Goal: Task Accomplishment & Management: Manage account settings

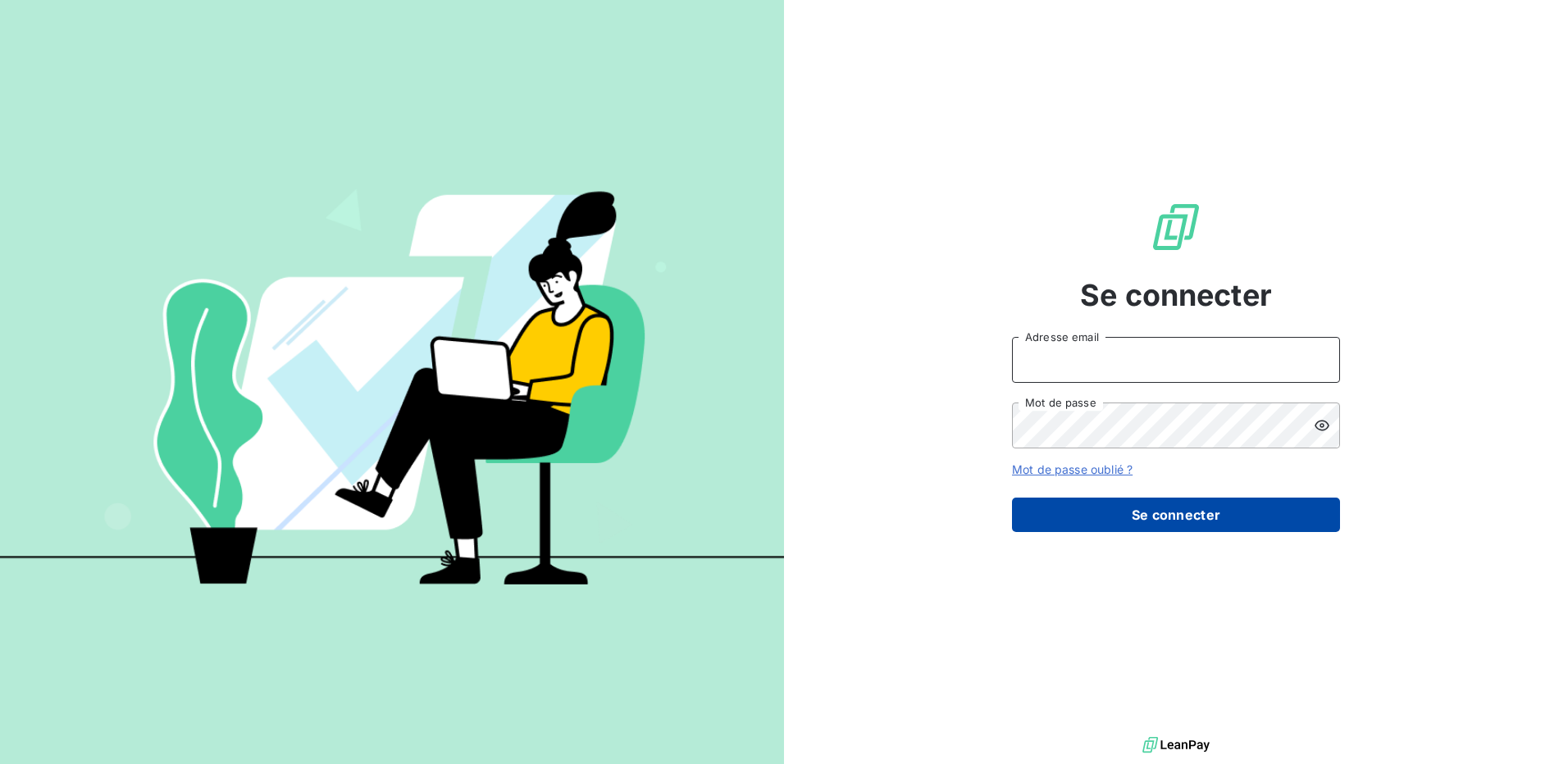
type input "[EMAIL_ADDRESS][DOMAIN_NAME]"
click at [1283, 522] on button "Se connecter" at bounding box center [1176, 514] width 328 height 34
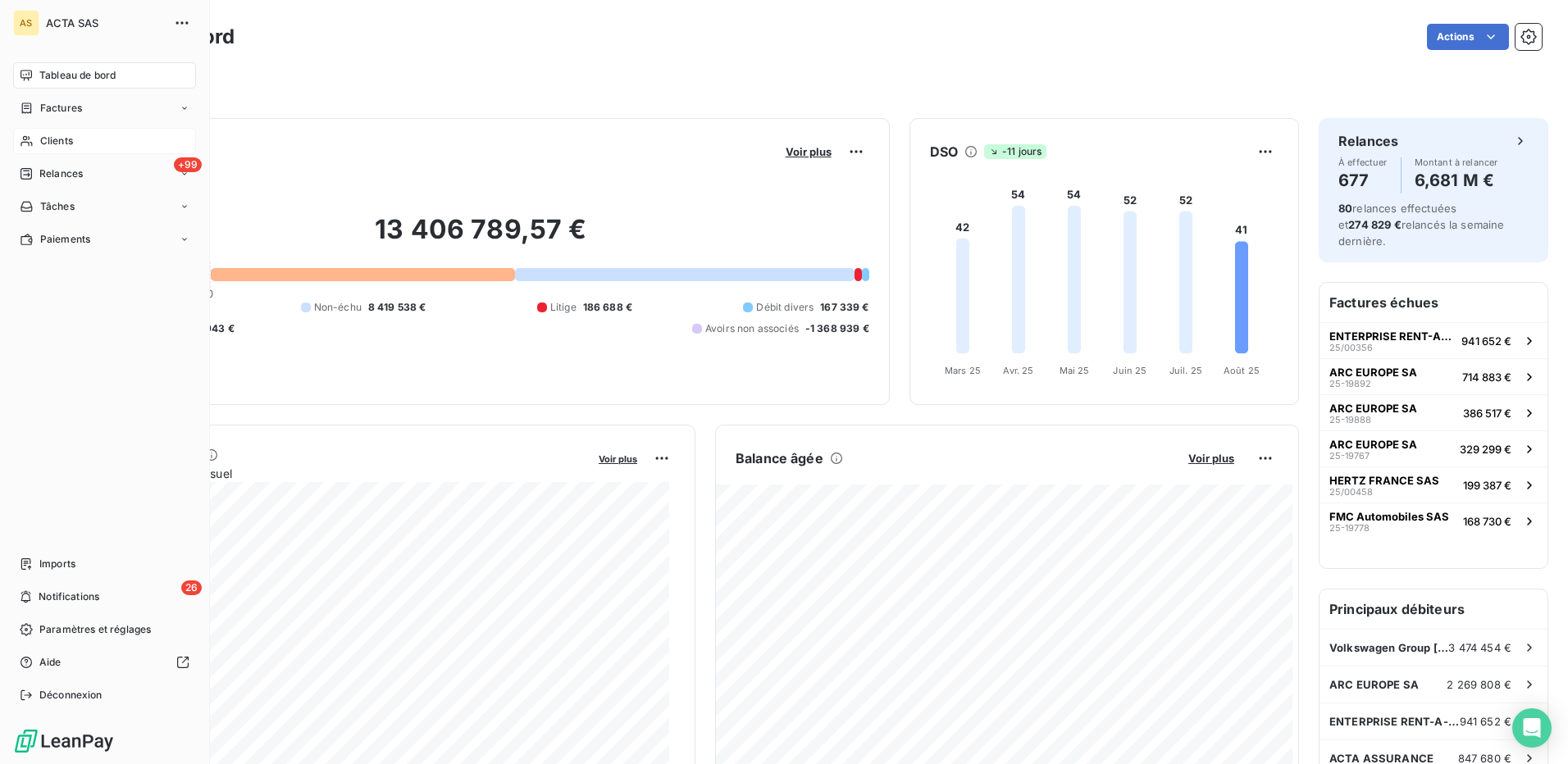
click at [65, 143] on span "Clients" at bounding box center [56, 141] width 32 height 15
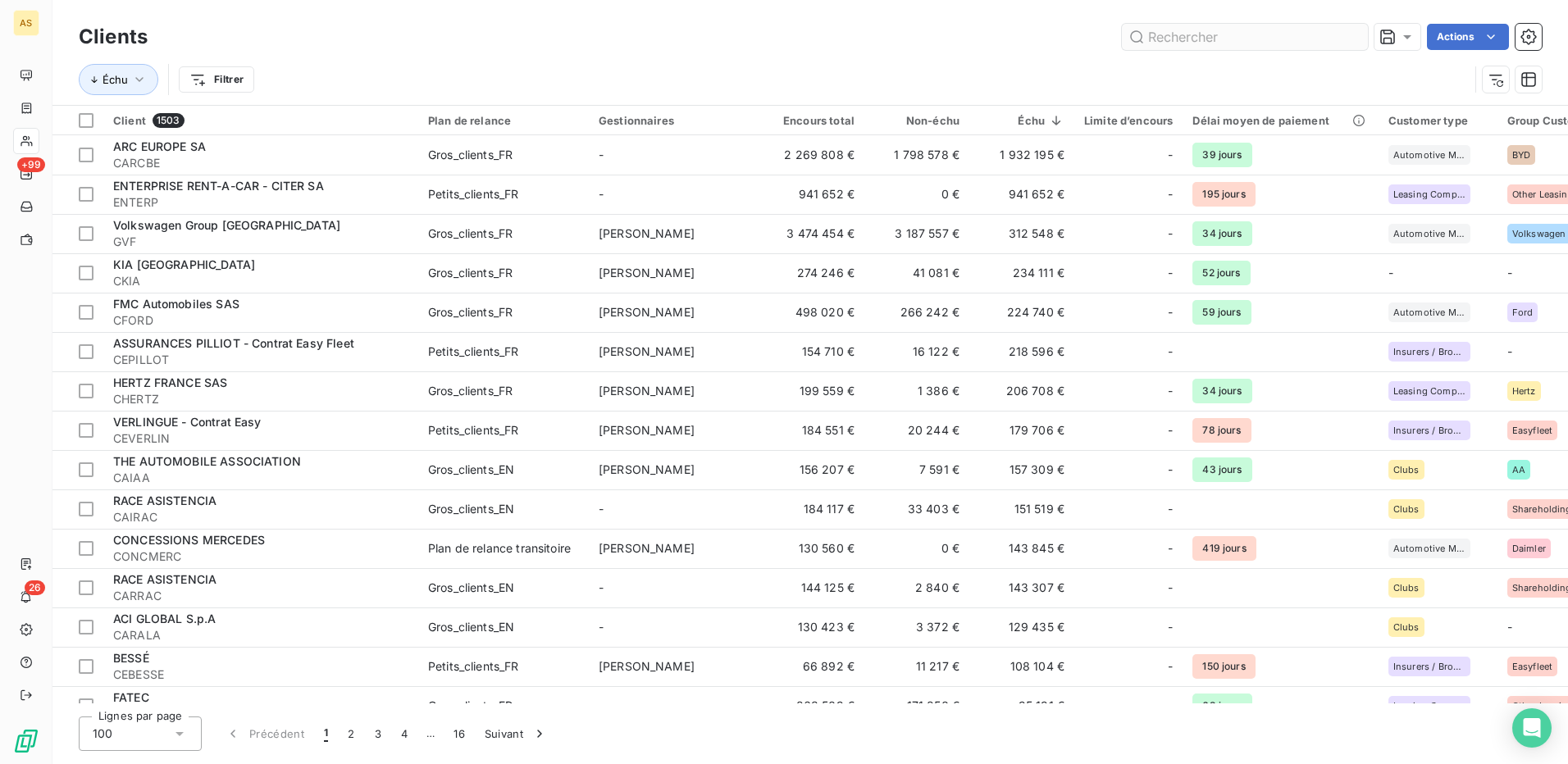
click at [1220, 37] on input "text" at bounding box center [1244, 36] width 246 height 27
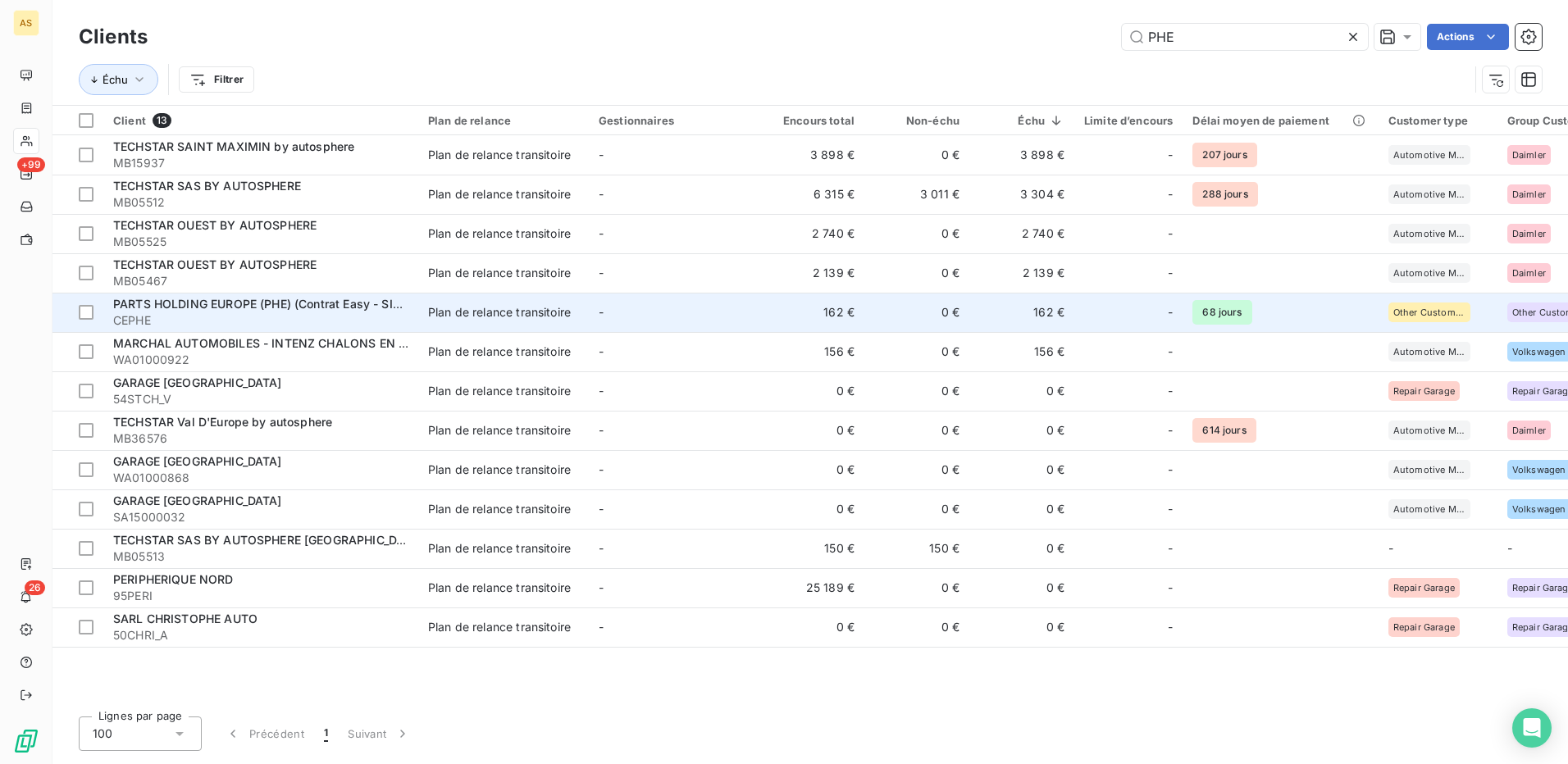
type input "PHE"
click at [240, 299] on span "PARTS HOLDING EUROPE (PHE) (Contrat Easy - SIACI)" at bounding box center [265, 304] width 303 height 14
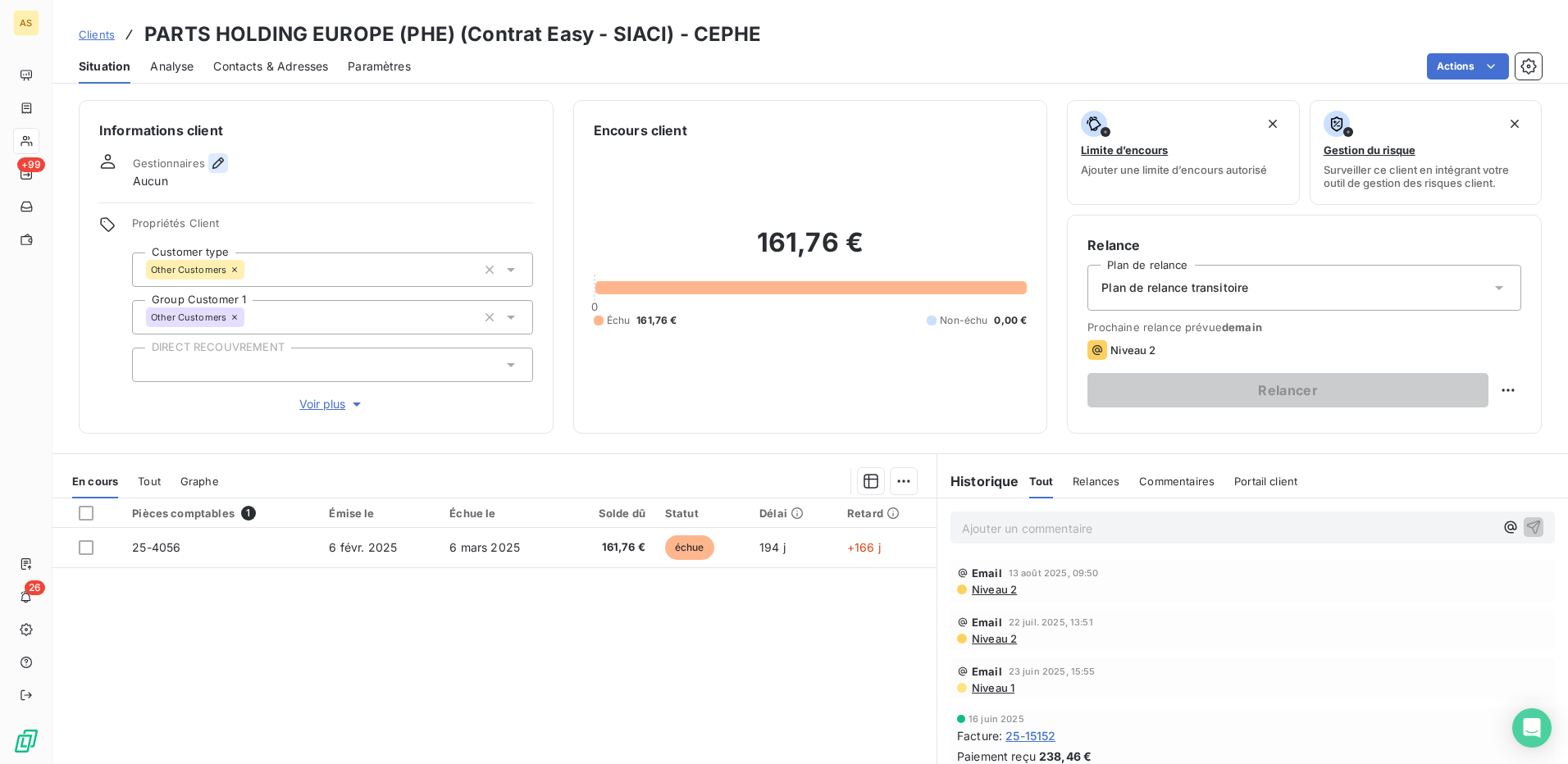
click at [220, 158] on icon "button" at bounding box center [218, 163] width 12 height 12
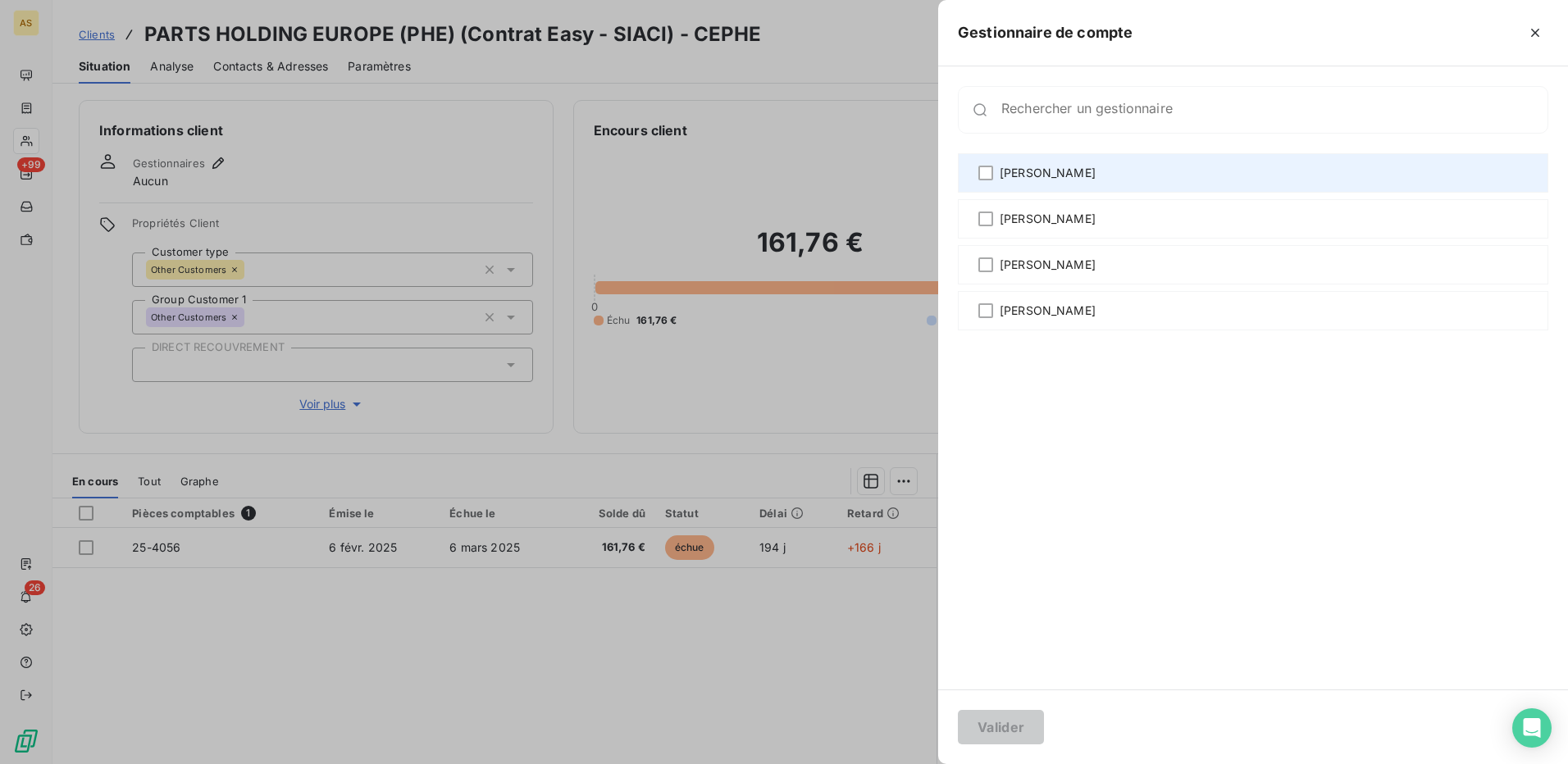
click at [994, 169] on div "Aurélien Raynaud" at bounding box center [1253, 173] width 590 height 39
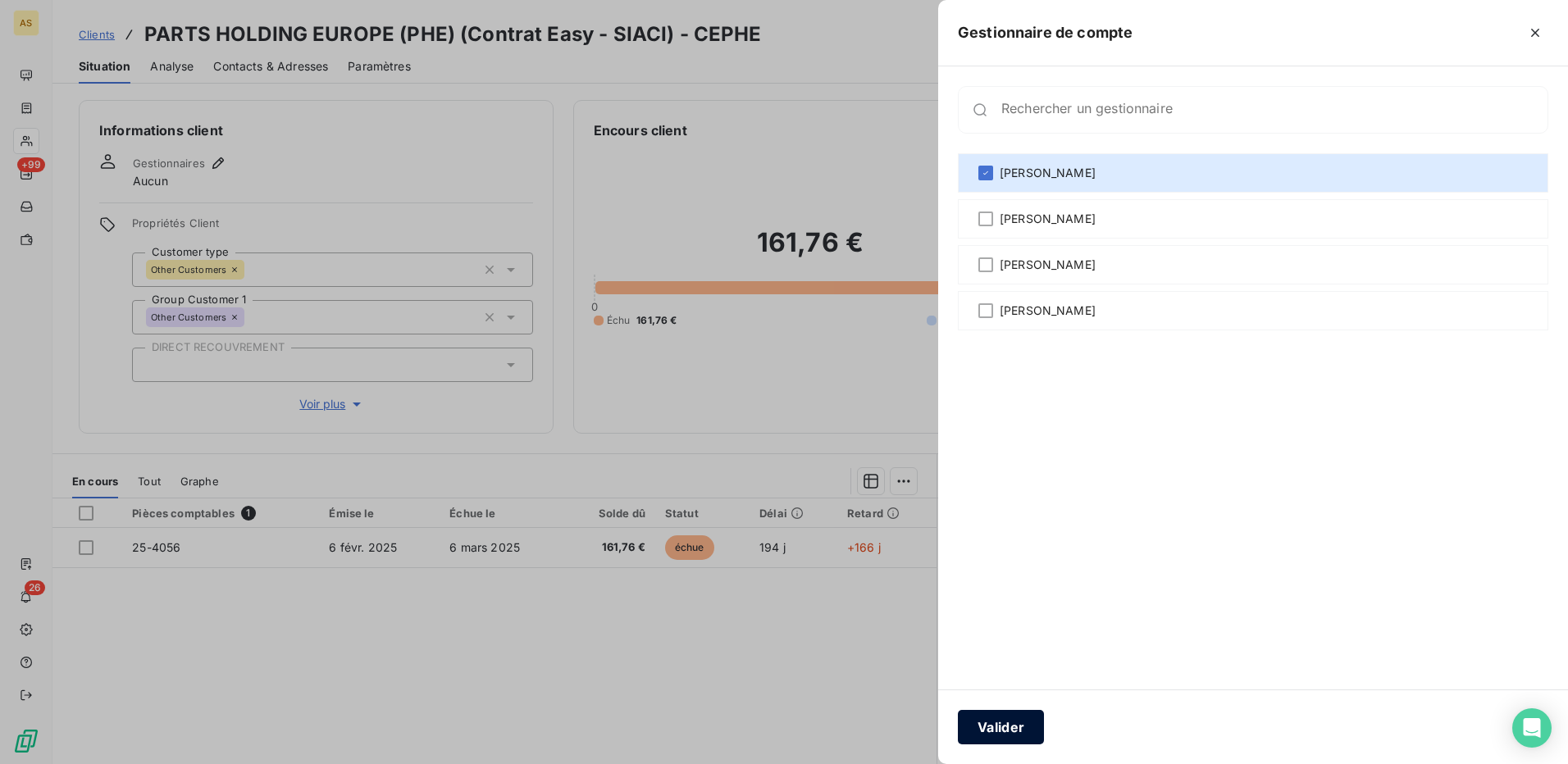
click at [1016, 726] on button "Valider" at bounding box center [1001, 727] width 87 height 34
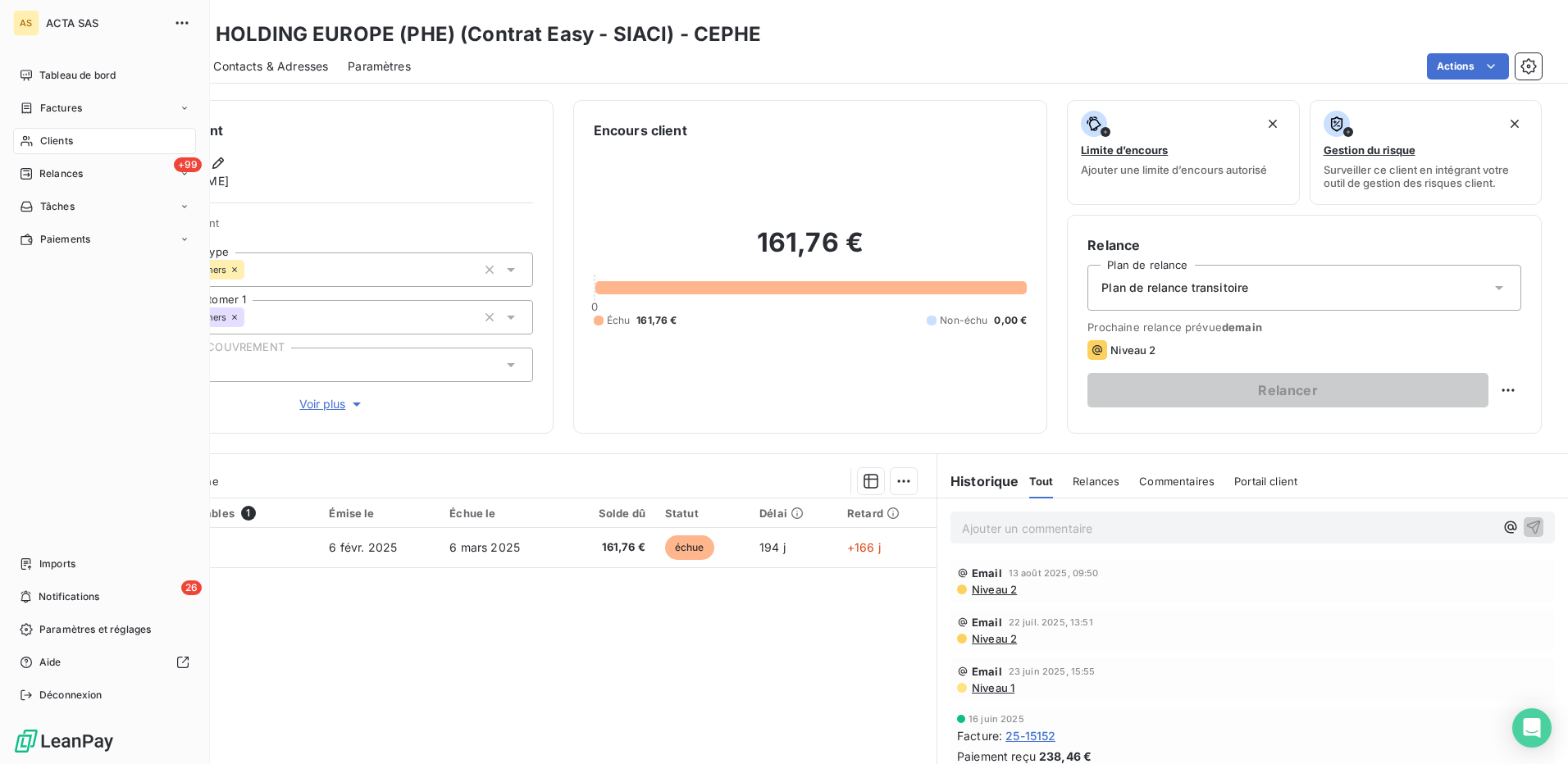
click at [61, 143] on span "Clients" at bounding box center [56, 141] width 32 height 15
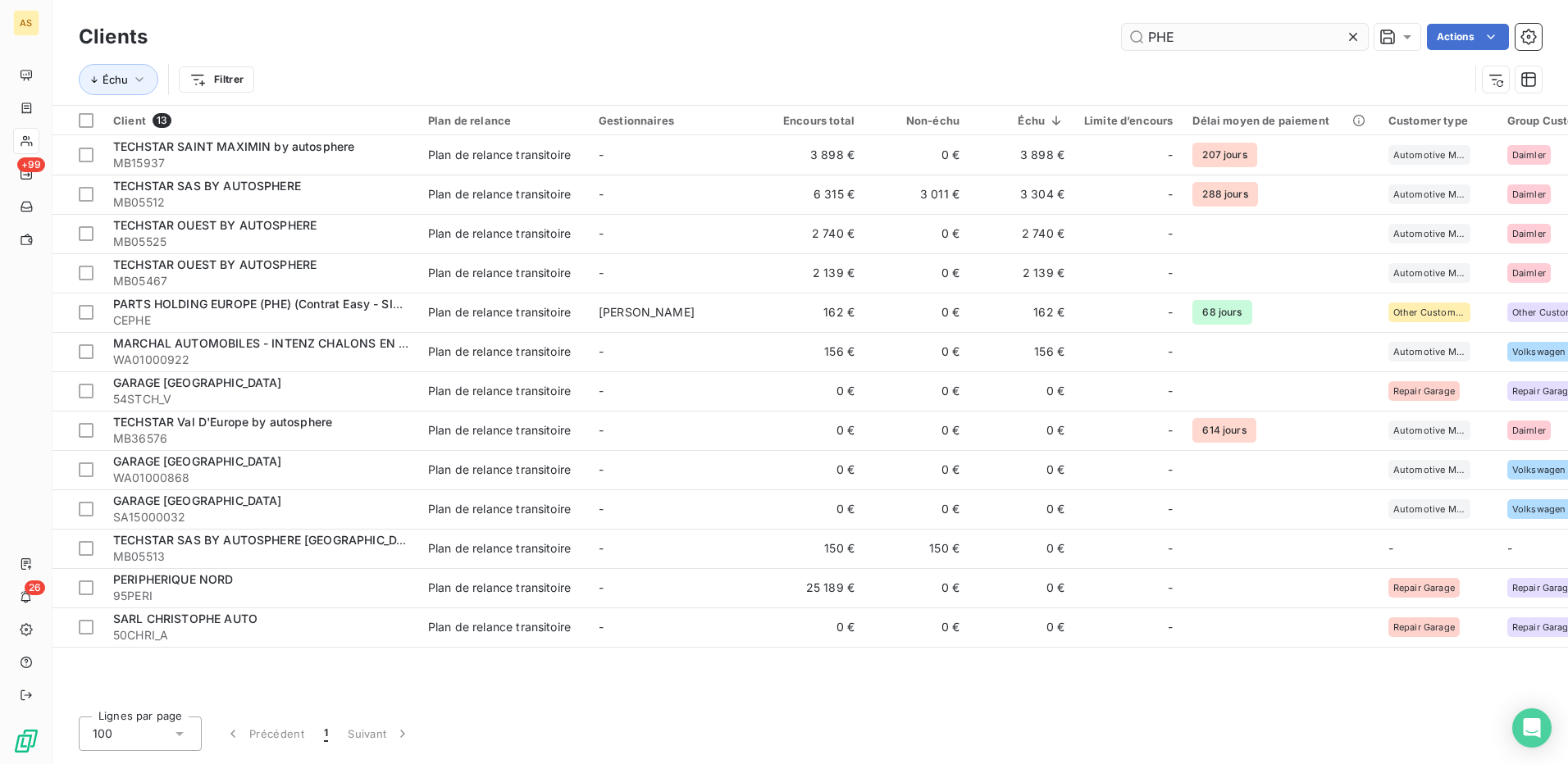
drag, startPoint x: 1190, startPoint y: 28, endPoint x: 1150, endPoint y: 28, distance: 40.0
click at [1150, 28] on input "PHE" at bounding box center [1244, 36] width 246 height 27
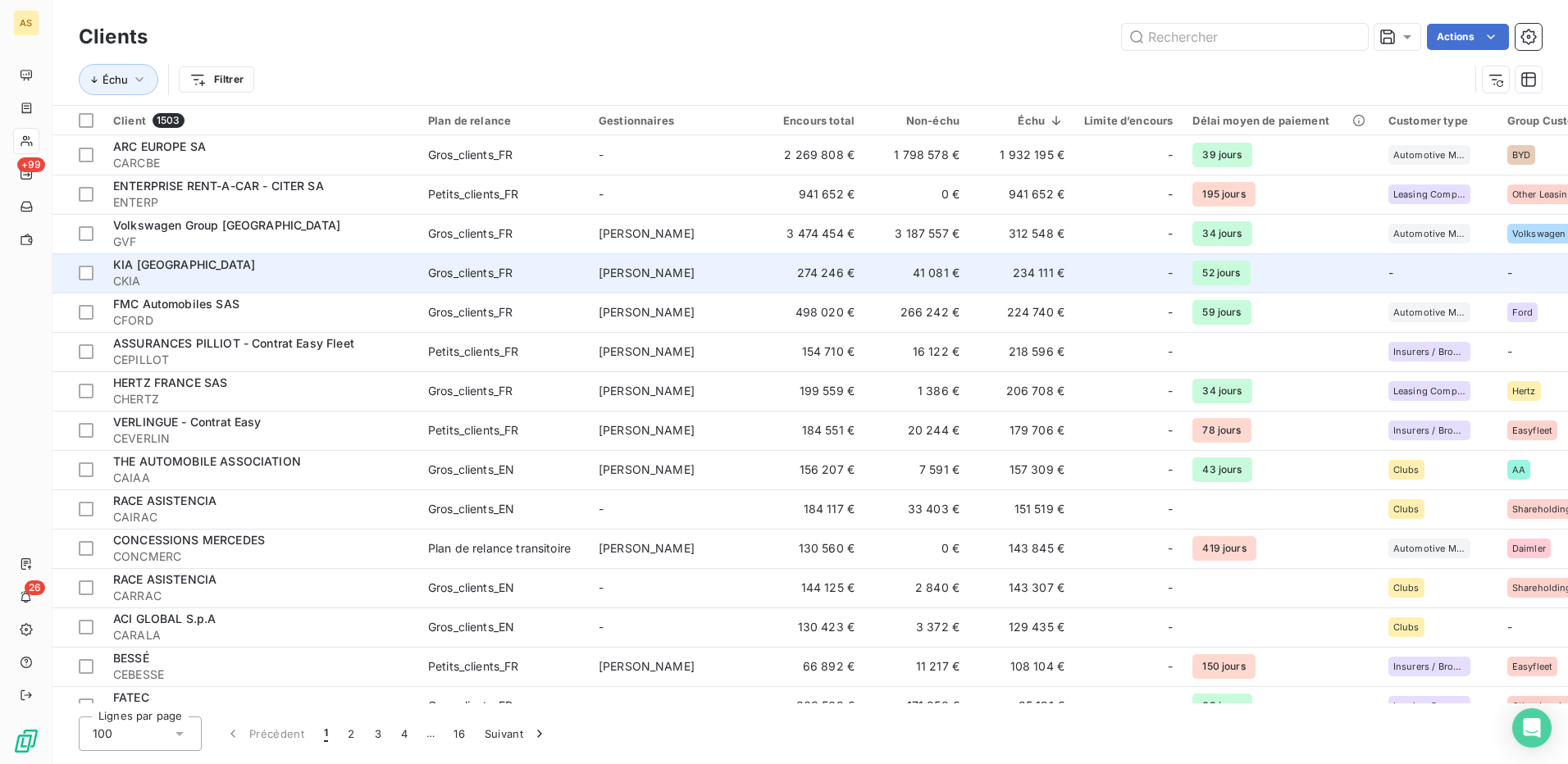
click at [683, 275] on span "Jean-Baptiste PAULIN" at bounding box center [647, 272] width 96 height 14
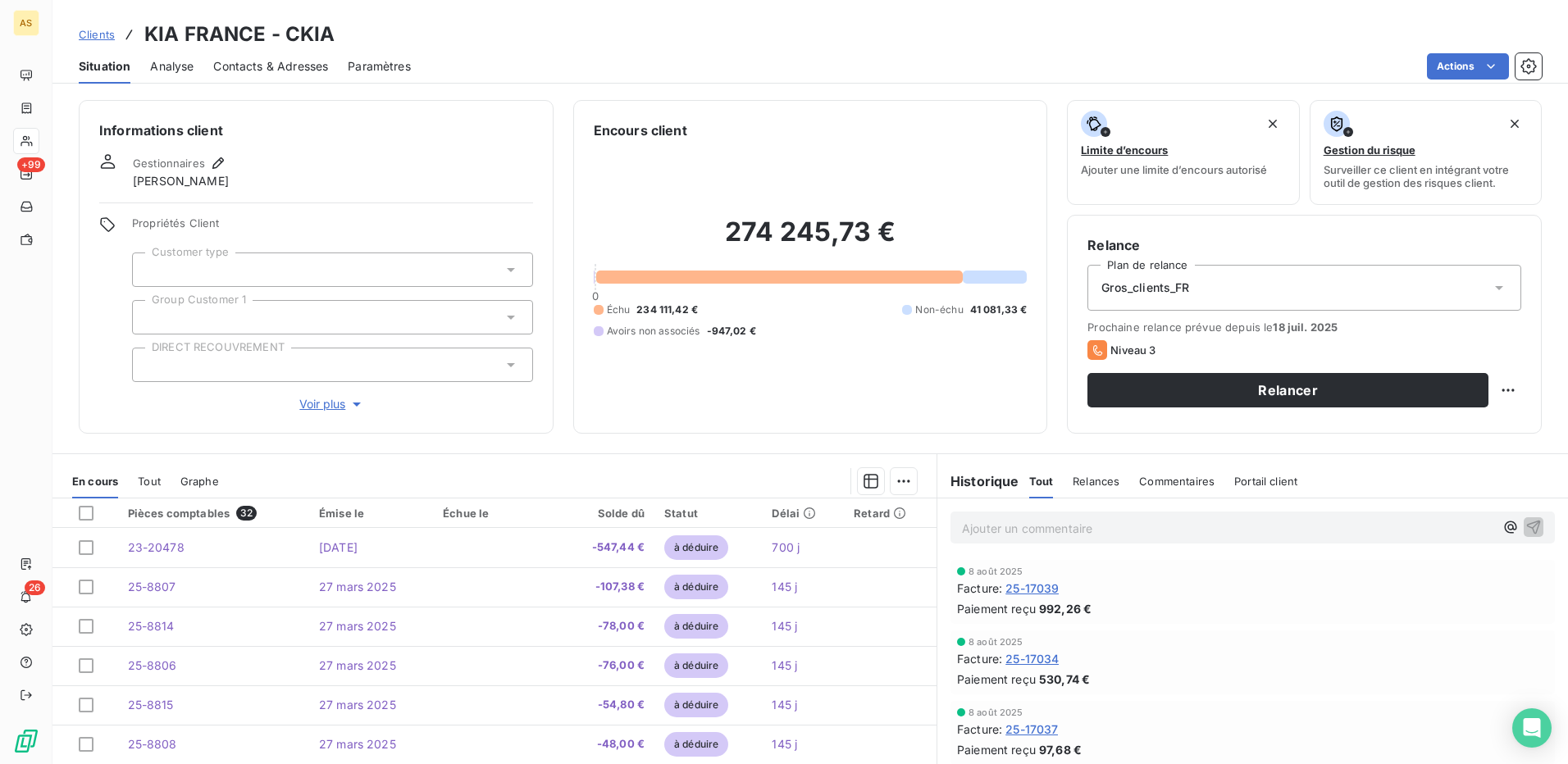
click at [1016, 517] on div "Ajouter un commentaire ﻿" at bounding box center [1228, 527] width 532 height 23
click at [993, 529] on p "Ajouter un commentaire ﻿" at bounding box center [1228, 528] width 532 height 21
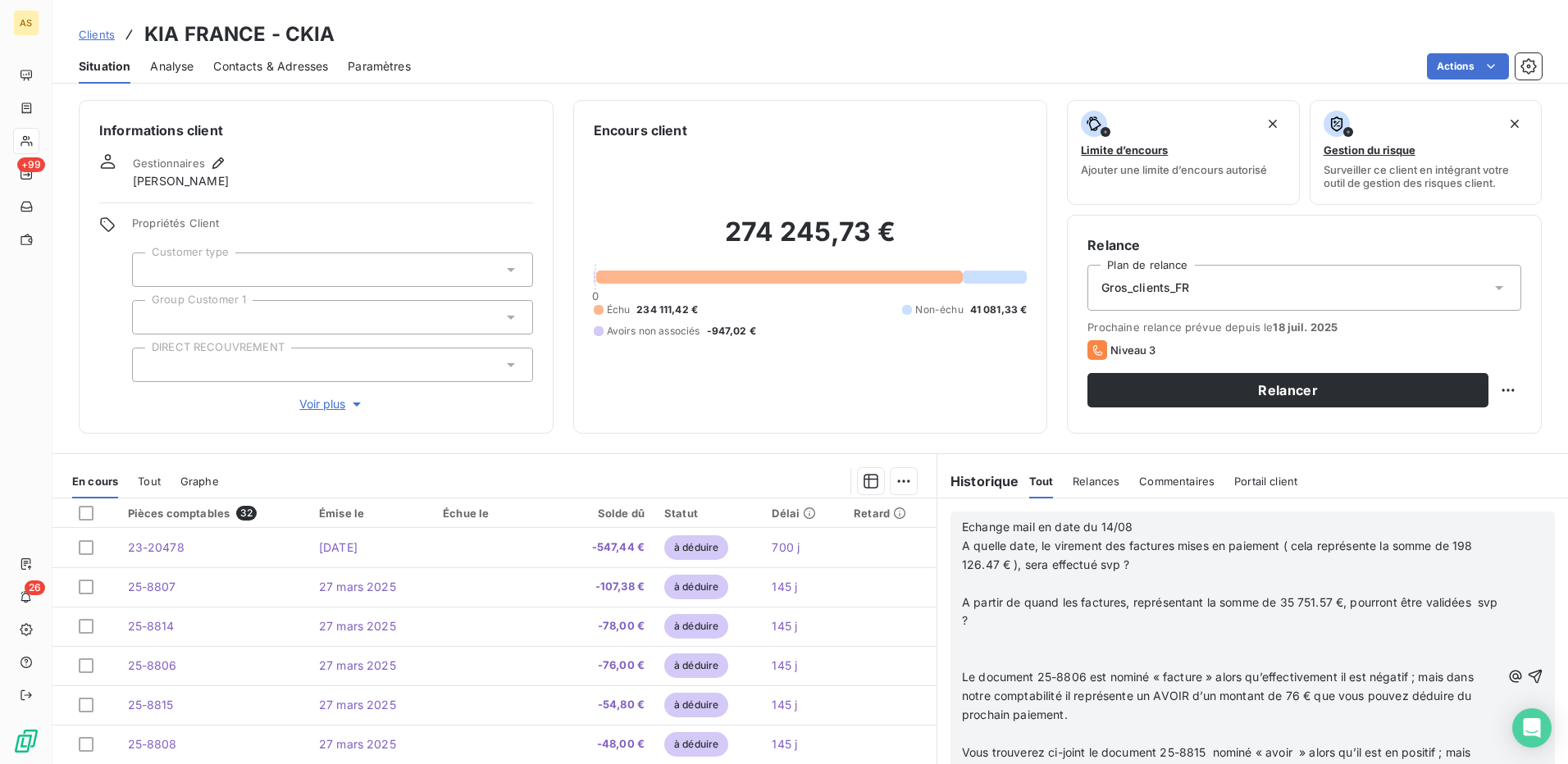
click at [1132, 519] on p "Echange mail en date du 14/08" at bounding box center [1232, 527] width 539 height 19
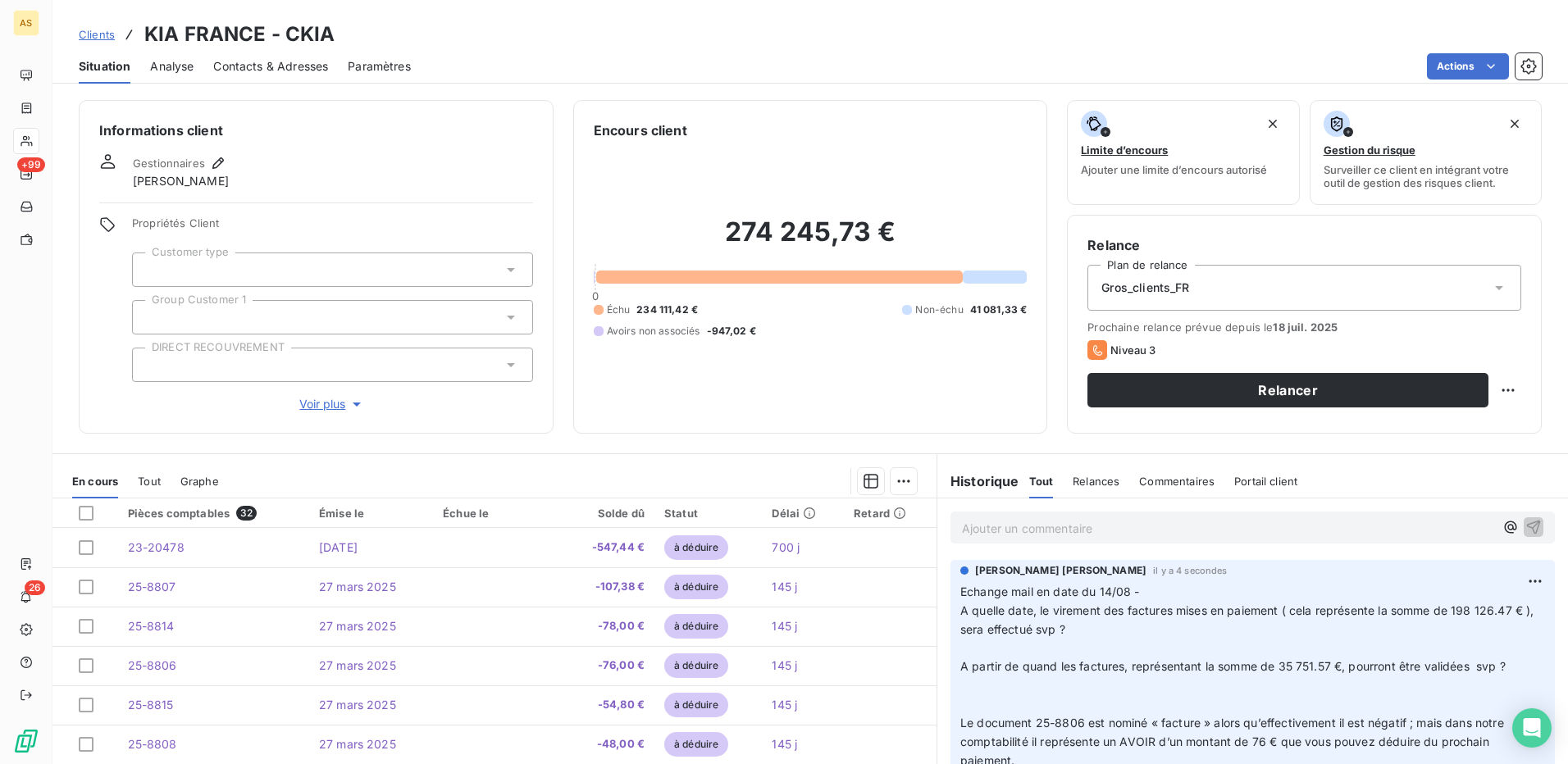
click at [1003, 525] on p "Ajouter un commentaire ﻿" at bounding box center [1228, 528] width 532 height 21
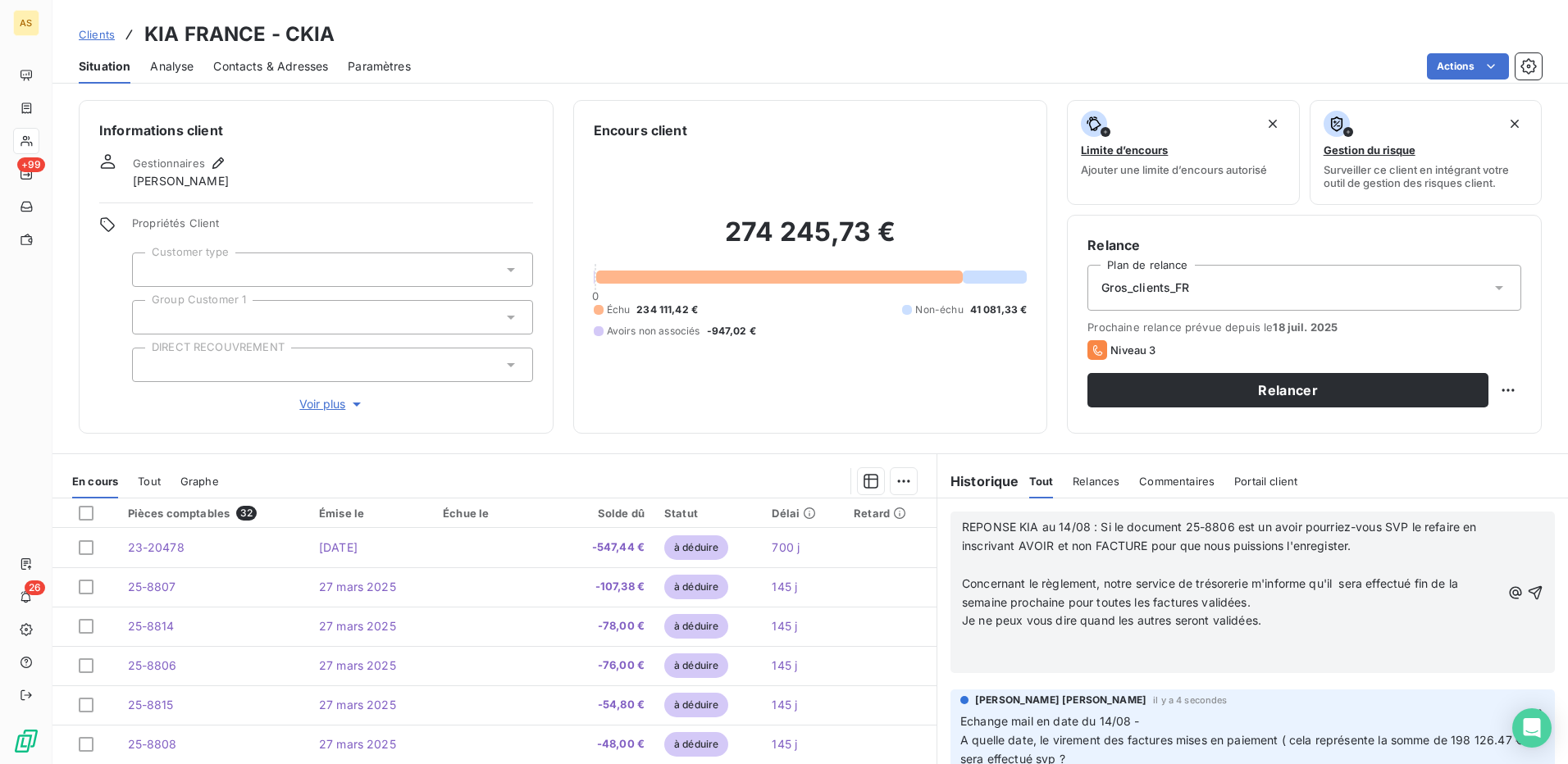
click at [1089, 523] on span "REPONSE KIA au 14/08 : Si le document 25-8806 est un avoir pourriez-vous SVP le…" at bounding box center [1221, 536] width 518 height 32
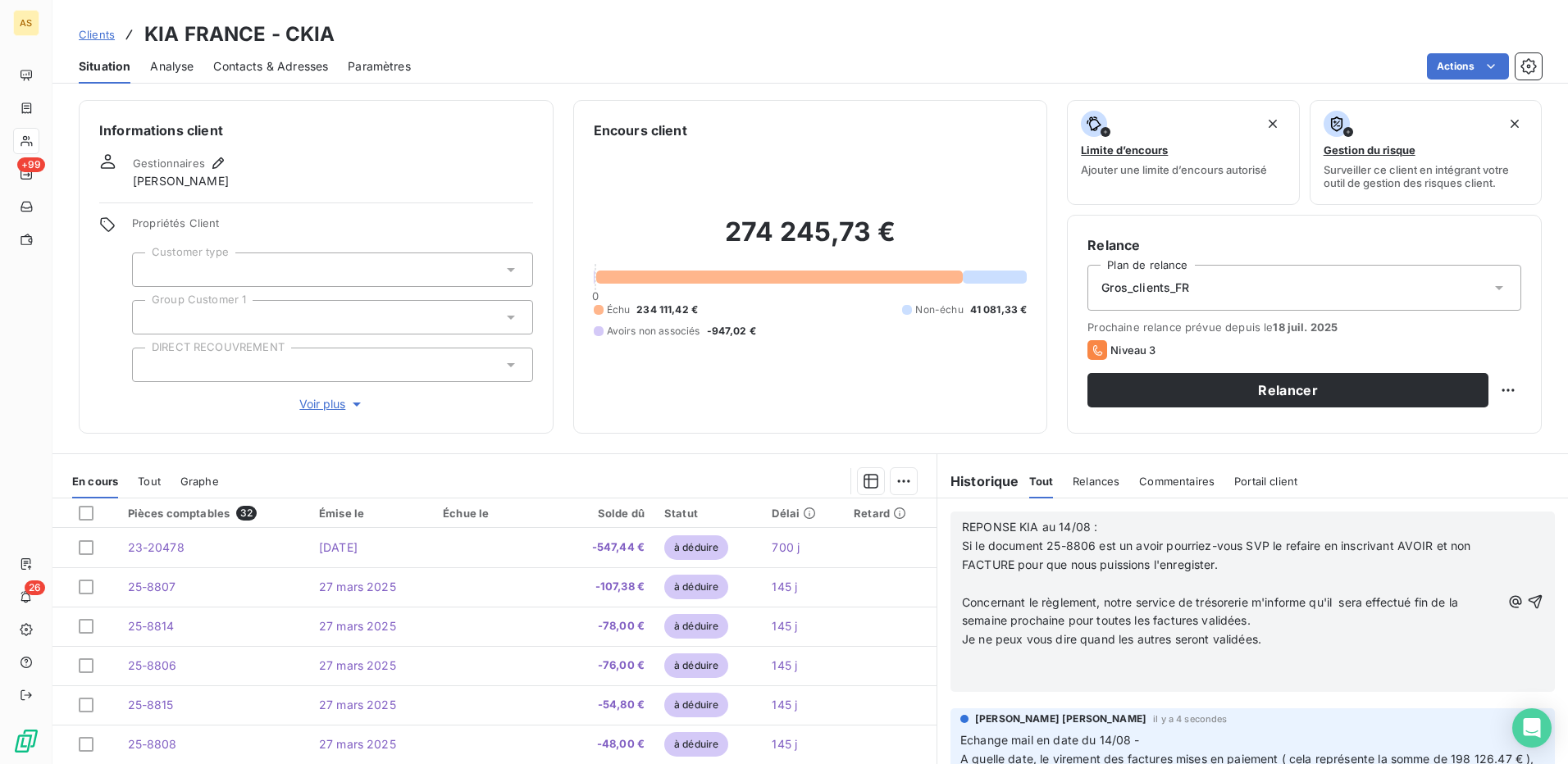
click at [1200, 560] on span "REPONSE KIA au 14/08 : Si le document 25-8806 est un avoir pourriez-vous SVP le…" at bounding box center [1249, 546] width 574 height 52
click at [1257, 559] on p "REPONSE KIA au 14/08 : Si le document 25-8806 est un avoir pourriez-vous SVP le…" at bounding box center [1232, 547] width 539 height 57
click at [1527, 596] on icon "button" at bounding box center [1535, 602] width 17 height 17
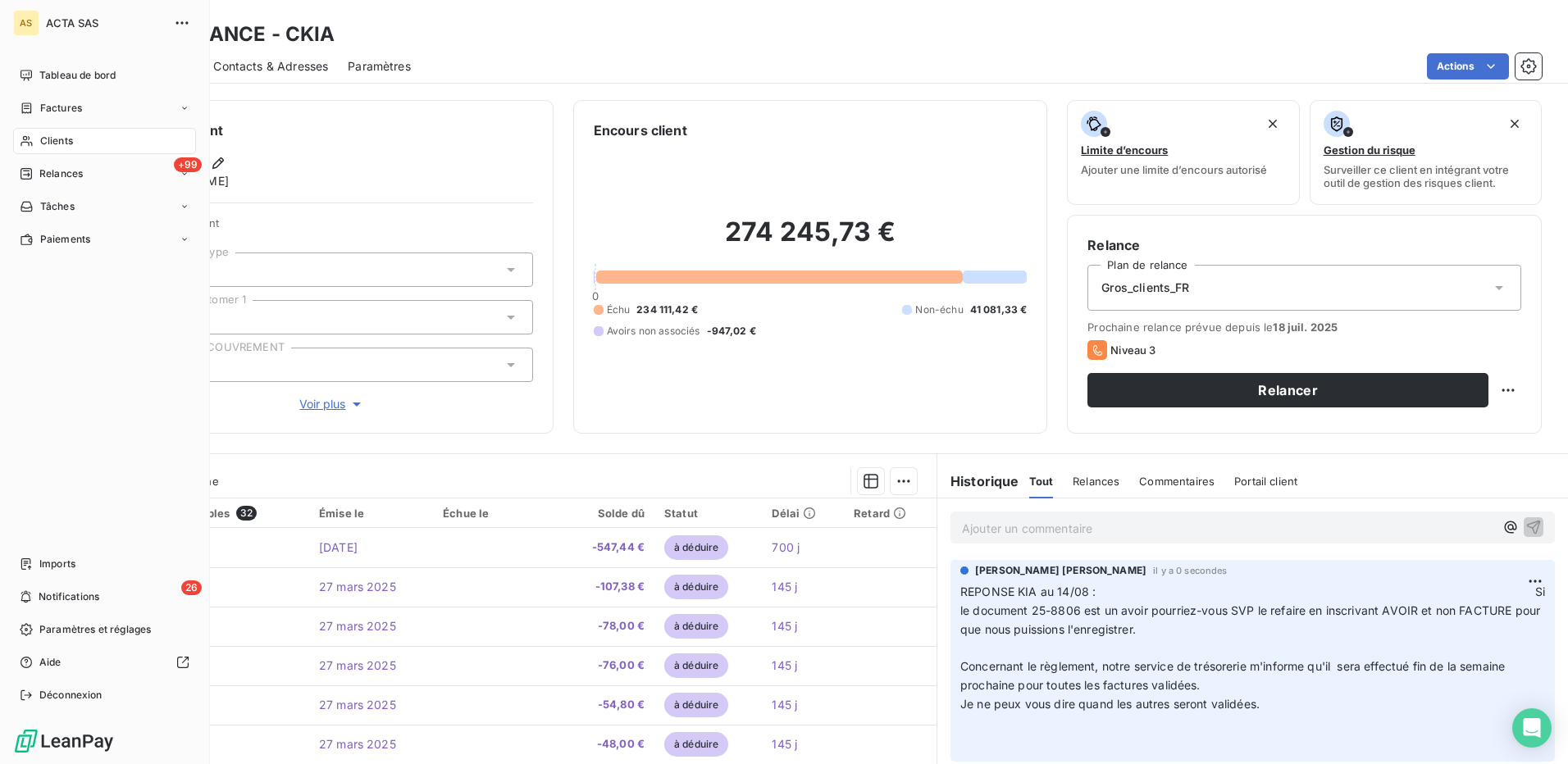
click at [61, 138] on span "Clients" at bounding box center [56, 141] width 32 height 15
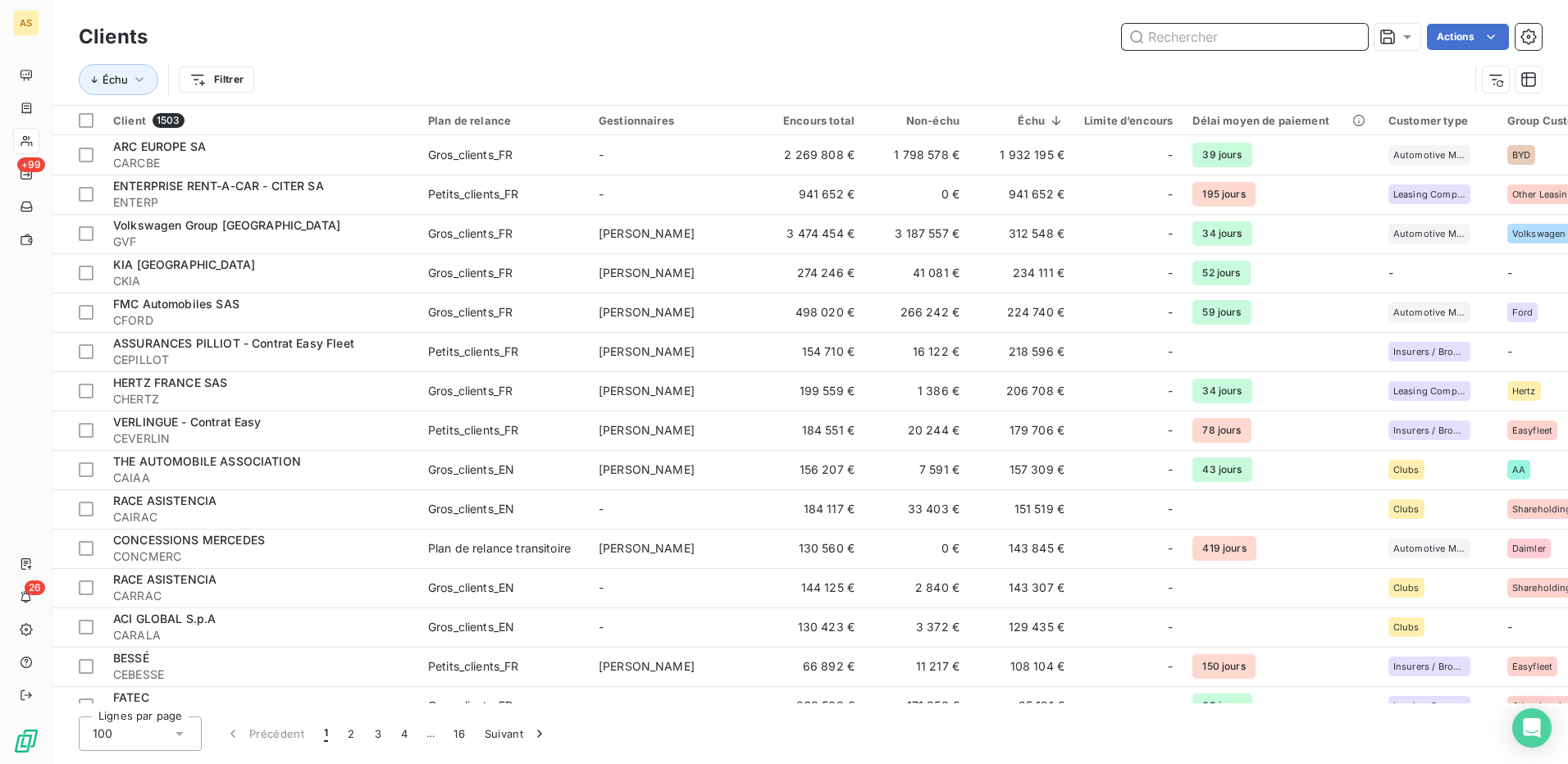
click at [1177, 36] on input "text" at bounding box center [1244, 36] width 246 height 27
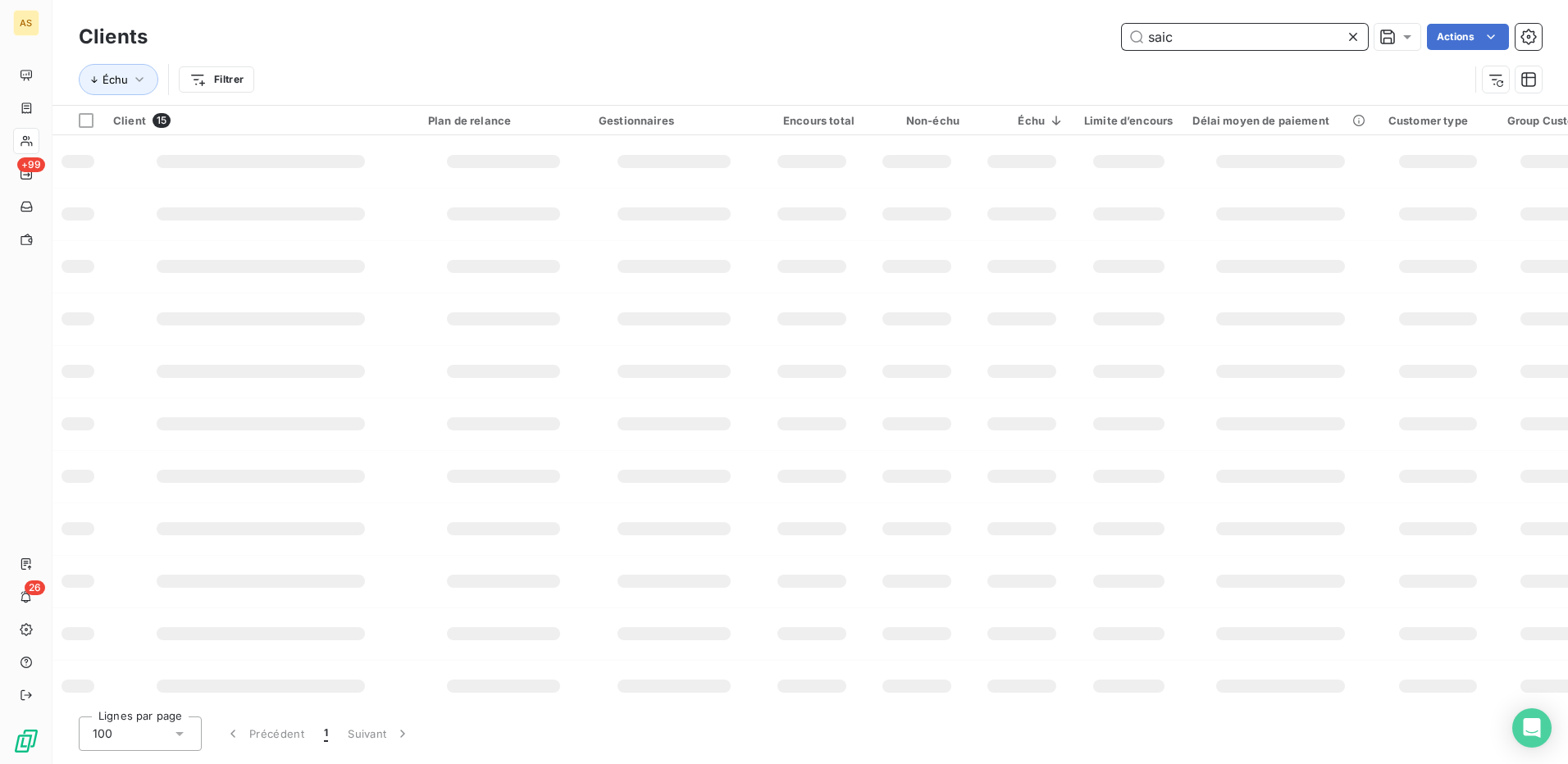
type input "saic"
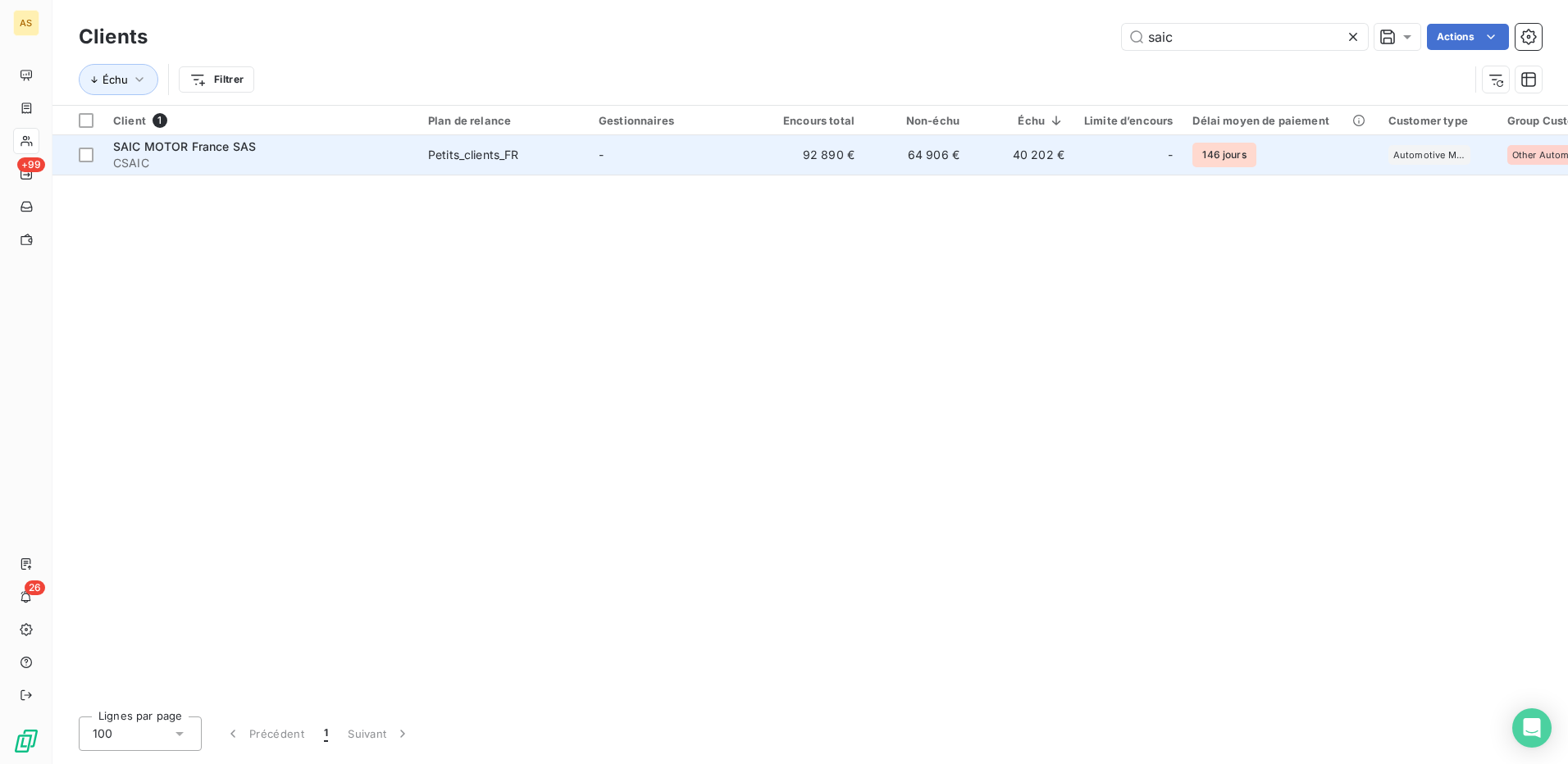
click at [815, 148] on td "92 890 €" at bounding box center [812, 155] width 105 height 39
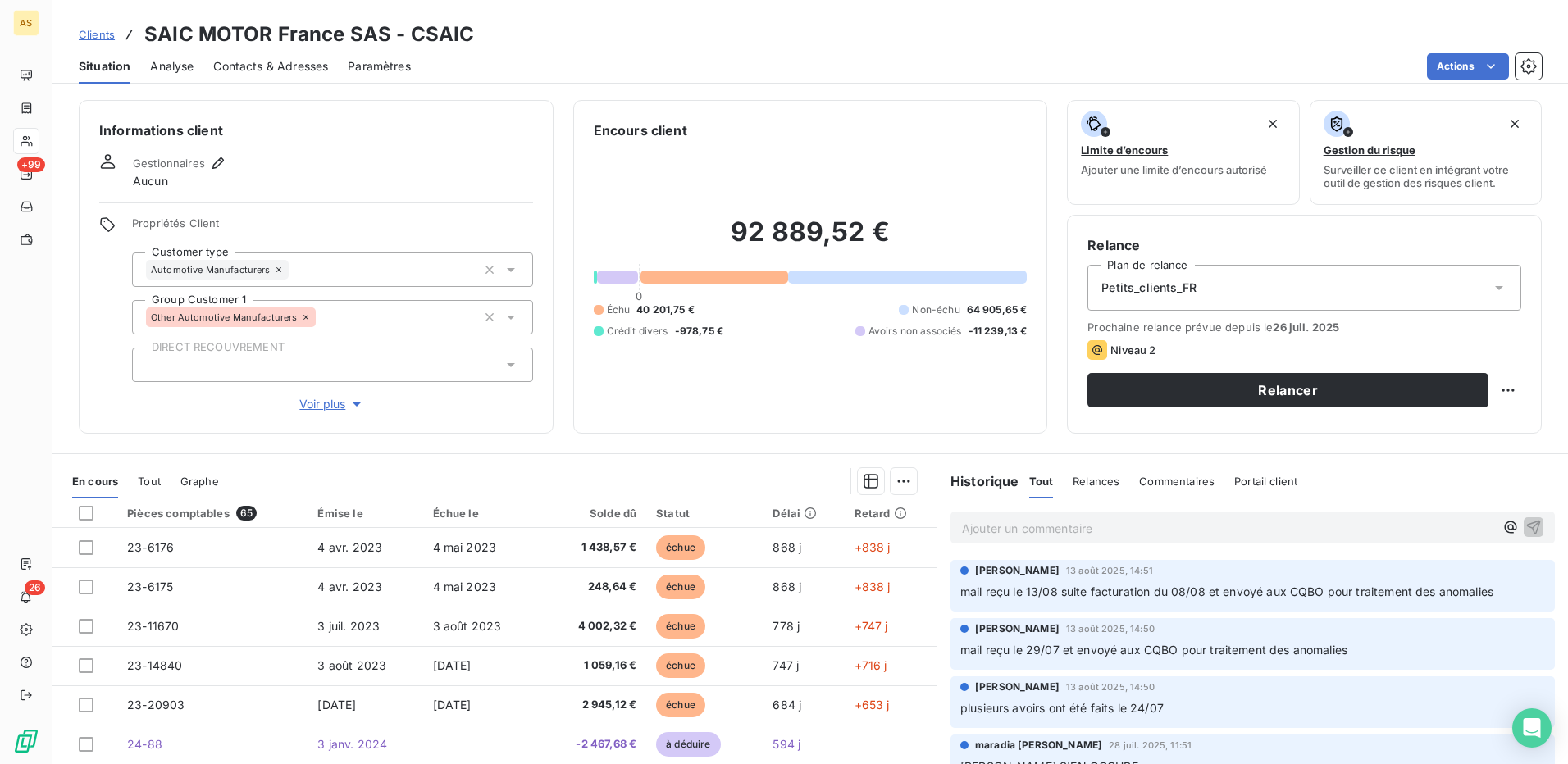
click at [998, 528] on p "Ajouter un commentaire ﻿" at bounding box center [1228, 528] width 532 height 21
click at [992, 528] on span "MAIL AU 14/08" at bounding box center [1004, 527] width 85 height 14
click at [1123, 530] on p "MAIL RELANCE AU 14/08" at bounding box center [1228, 527] width 532 height 19
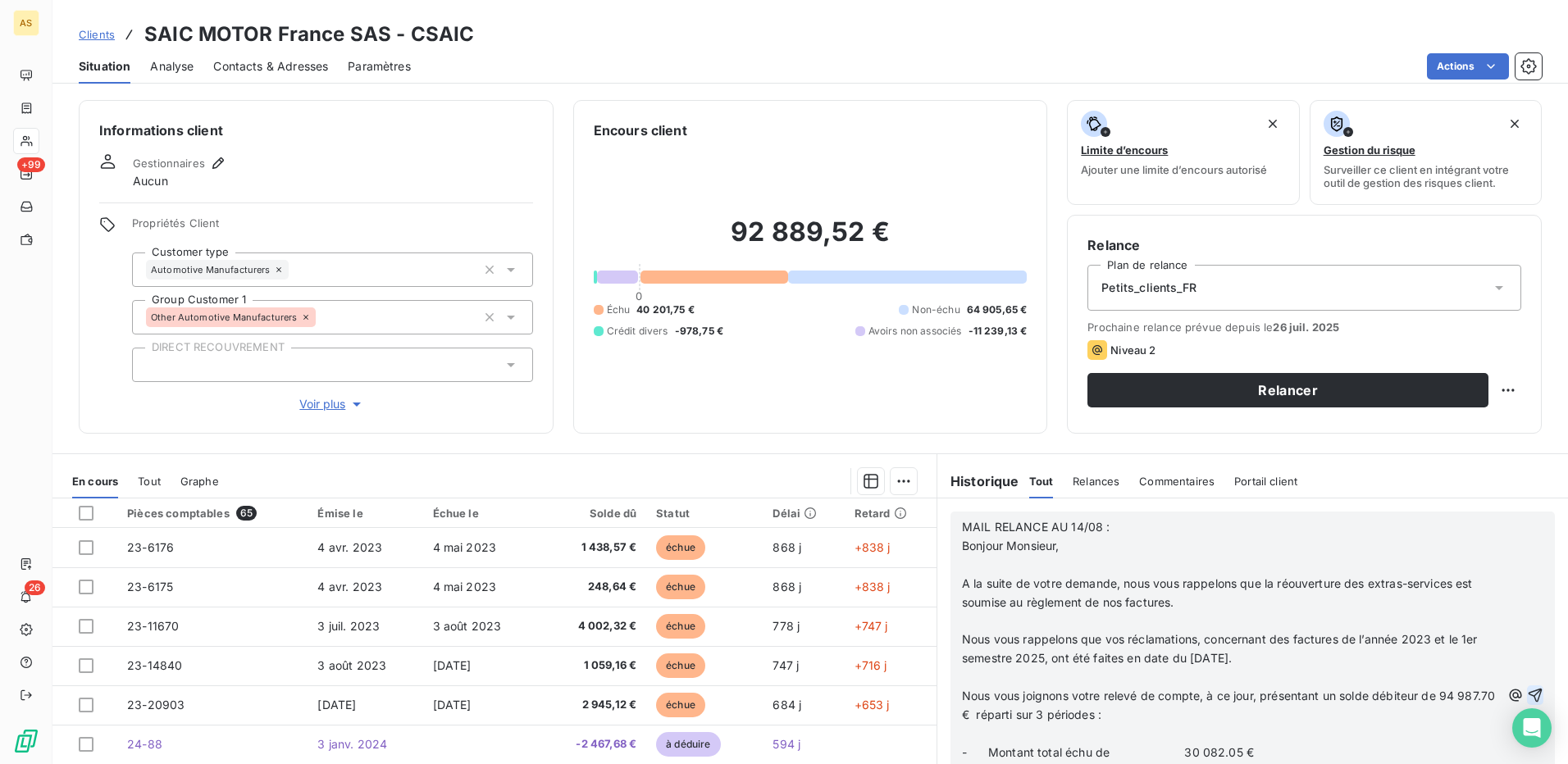
click at [1529, 690] on icon "button" at bounding box center [1536, 695] width 14 height 14
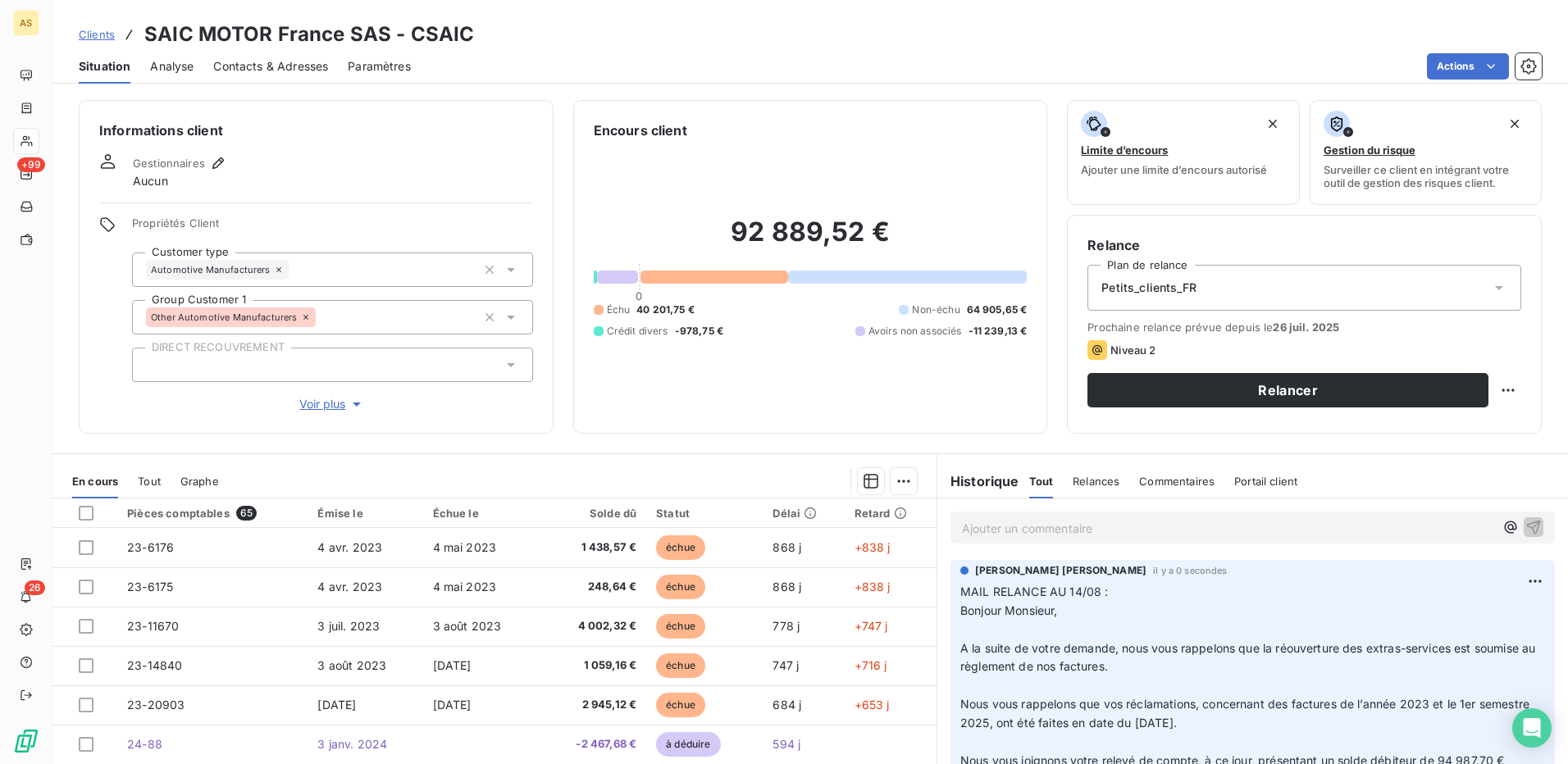
click at [995, 526] on p "Ajouter un commentaire ﻿" at bounding box center [1228, 528] width 532 height 21
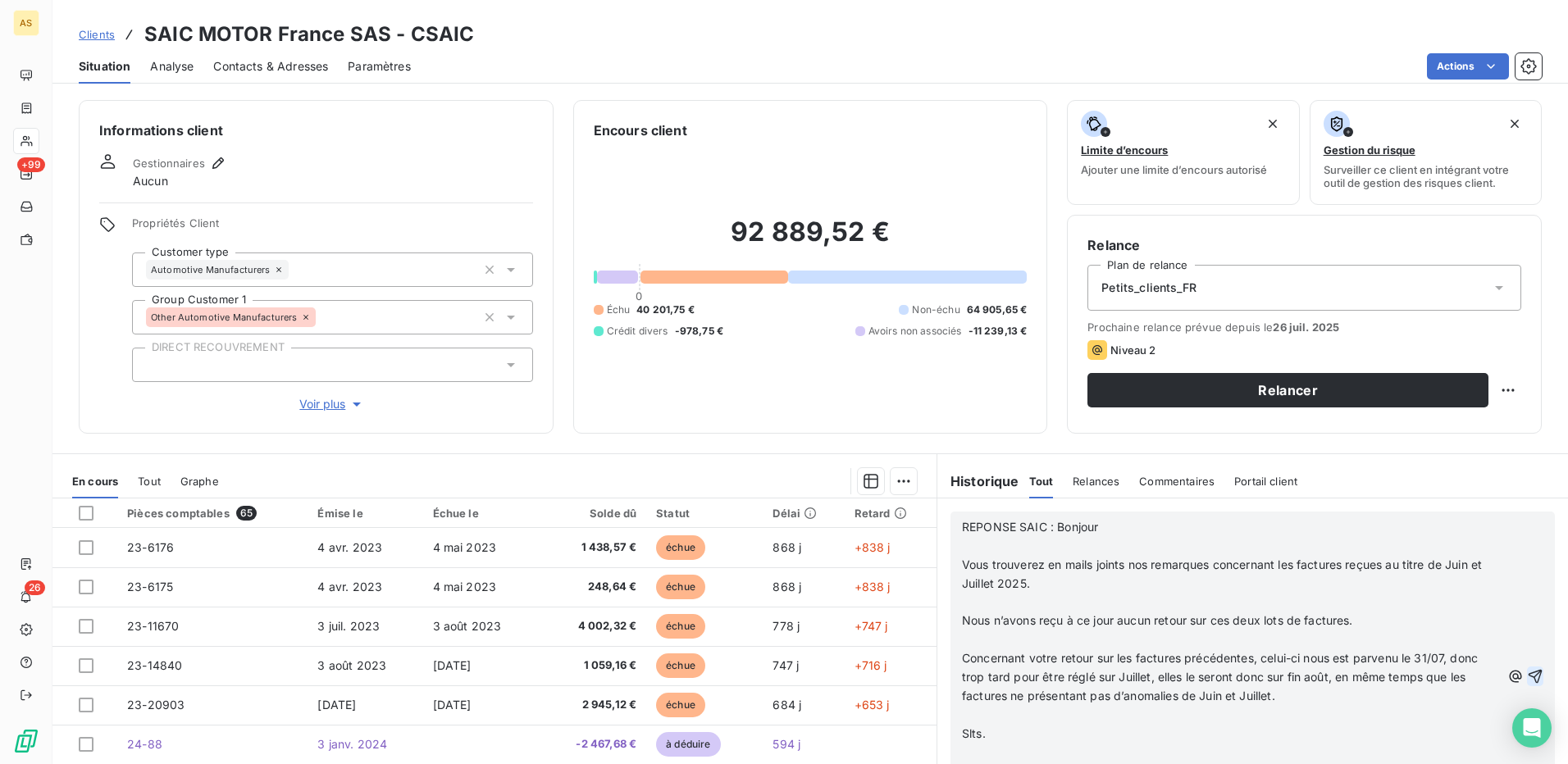
click at [1040, 525] on span "REPONSE SAIC : Bonjour" at bounding box center [1030, 527] width 136 height 14
click at [1052, 524] on span "REPONSE SAIC : Bonjour" at bounding box center [1030, 527] width 136 height 14
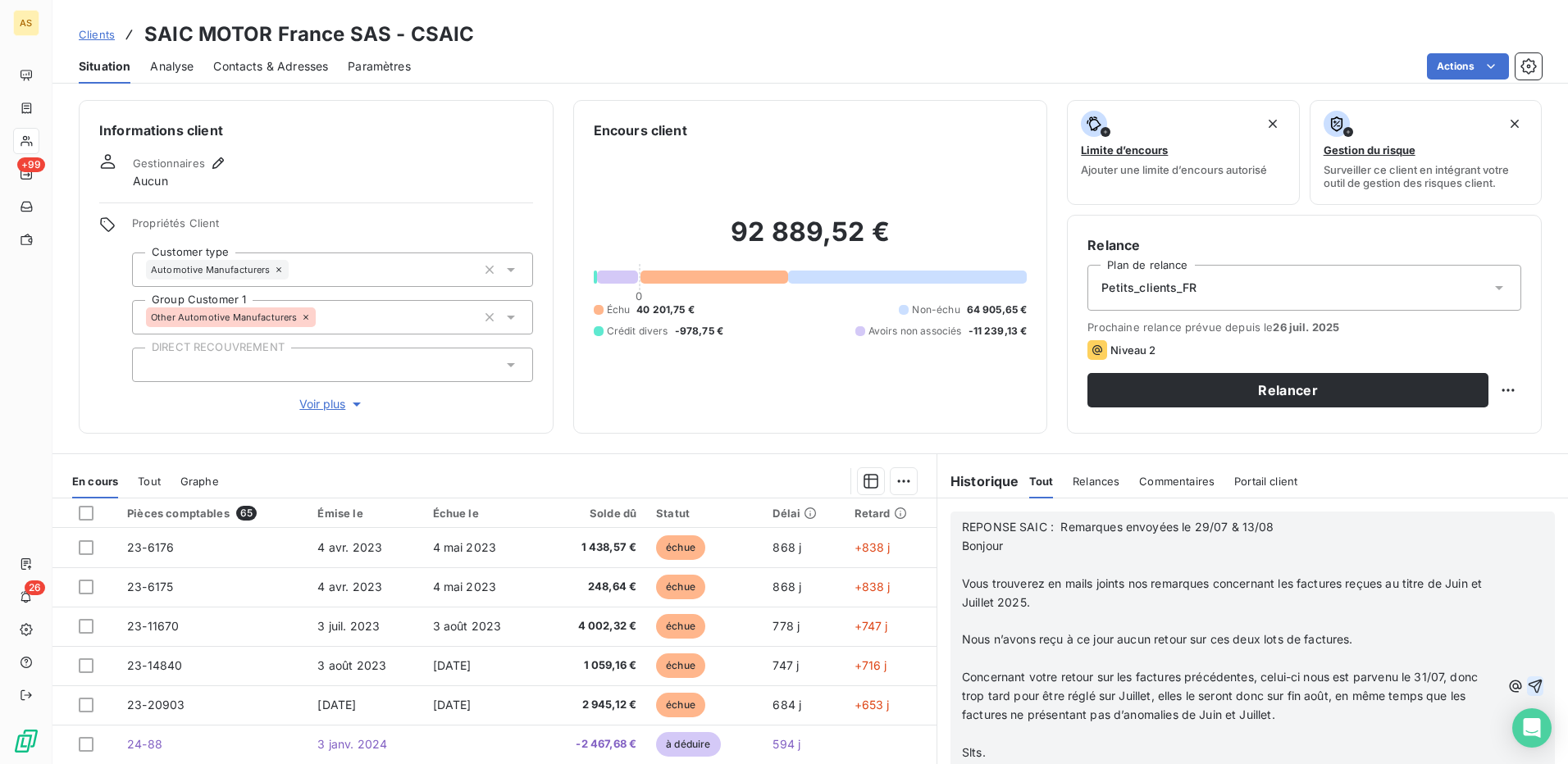
click at [962, 559] on p "﻿" at bounding box center [1232, 564] width 539 height 19
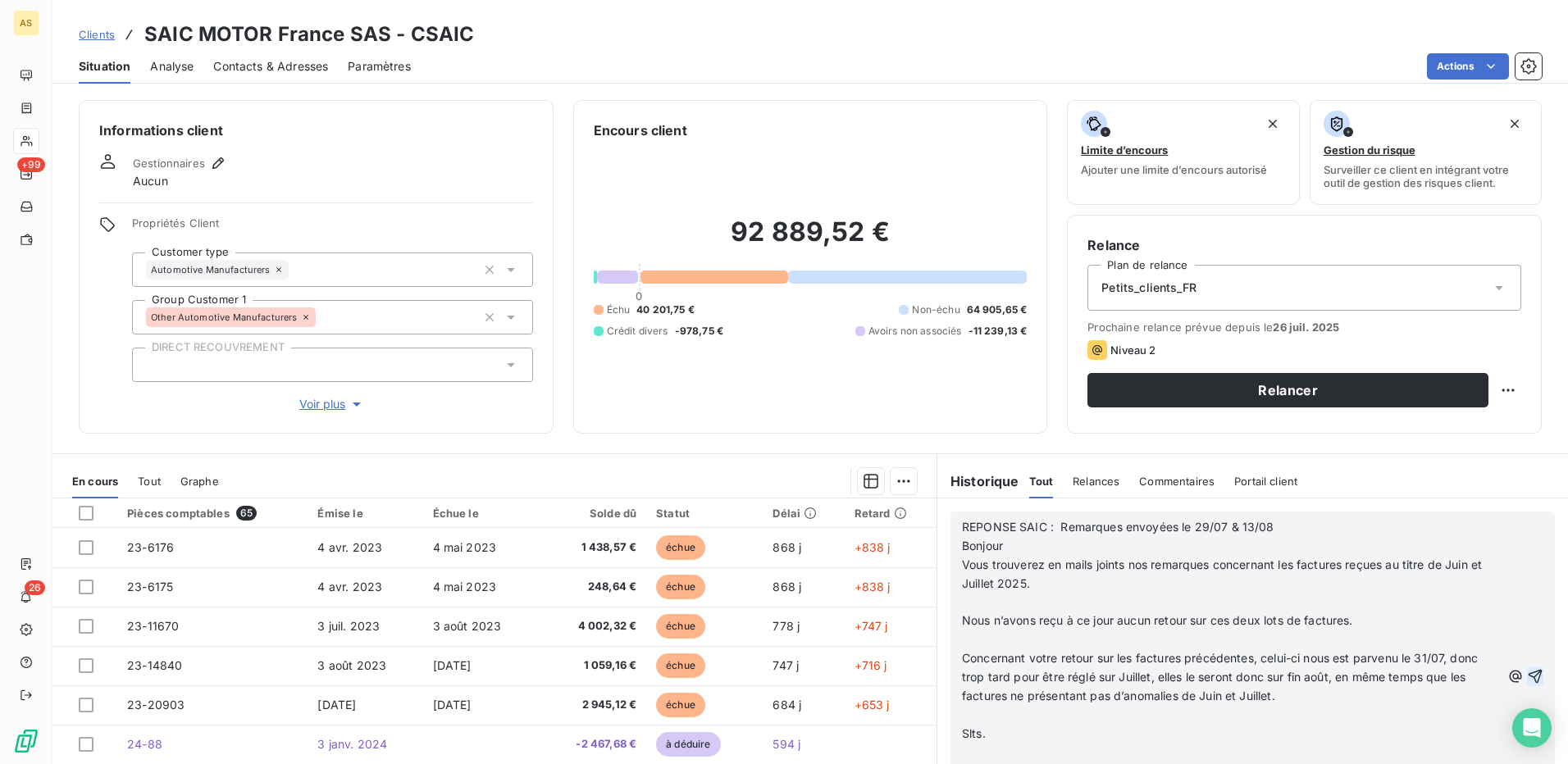
click at [1176, 528] on span "REPONSE SAIC : Remarques envoyées le 29/07 & 13/08 Bonjour" at bounding box center [1232, 536] width 540 height 32
click at [1319, 526] on span "REPONSE SAIC : Remarques envoyées par mail le 29/07 & 13/08 Bonjour" at bounding box center [1255, 536] width 587 height 32
click at [1312, 523] on span "REPONSE SAIC : Remarques envoyées par mail le 29/07 & 13/08 Bonjour" at bounding box center [1255, 536] width 587 height 32
click at [1527, 674] on icon "button" at bounding box center [1535, 676] width 17 height 17
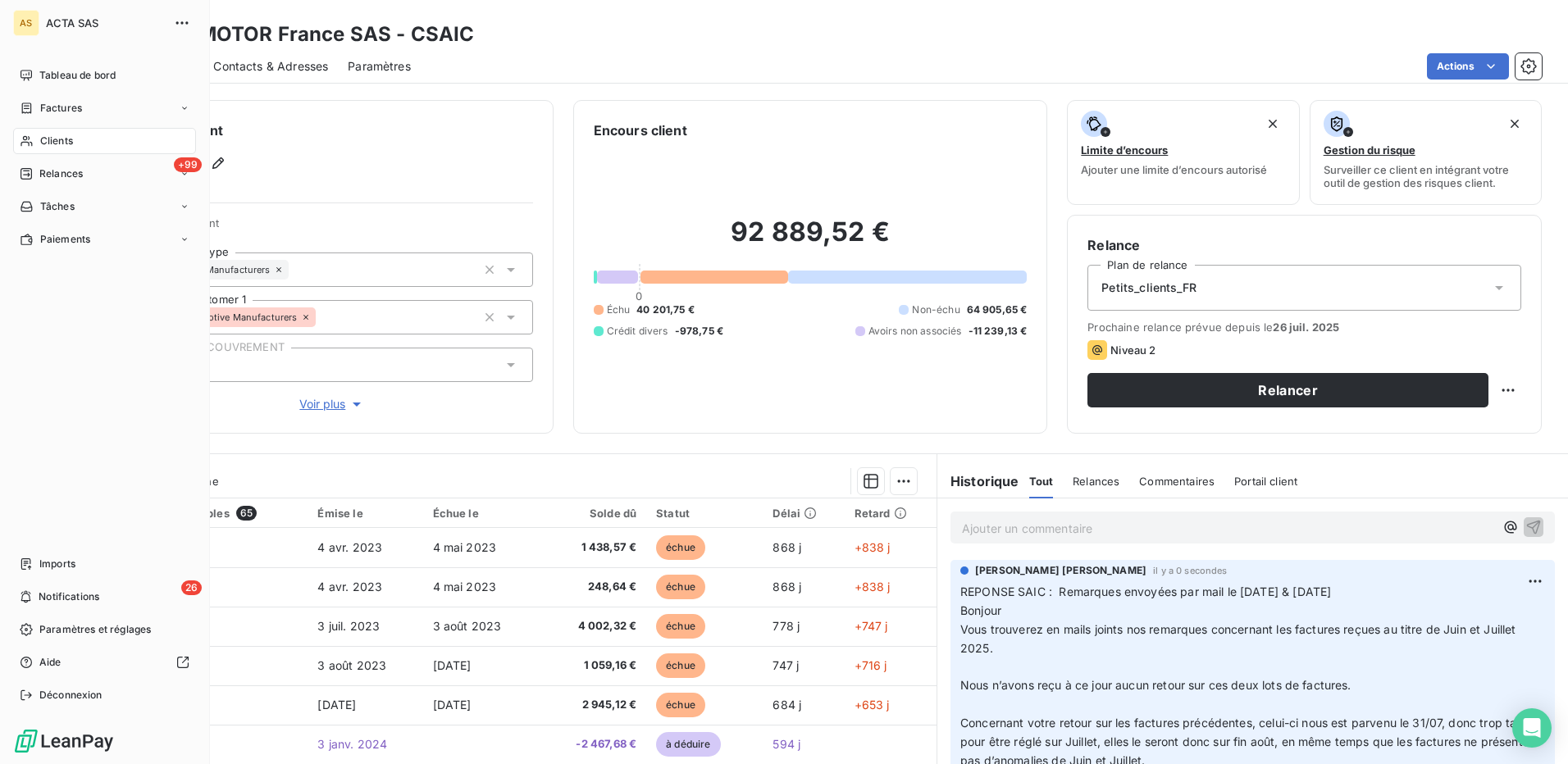
click at [63, 134] on span "Clients" at bounding box center [56, 141] width 32 height 15
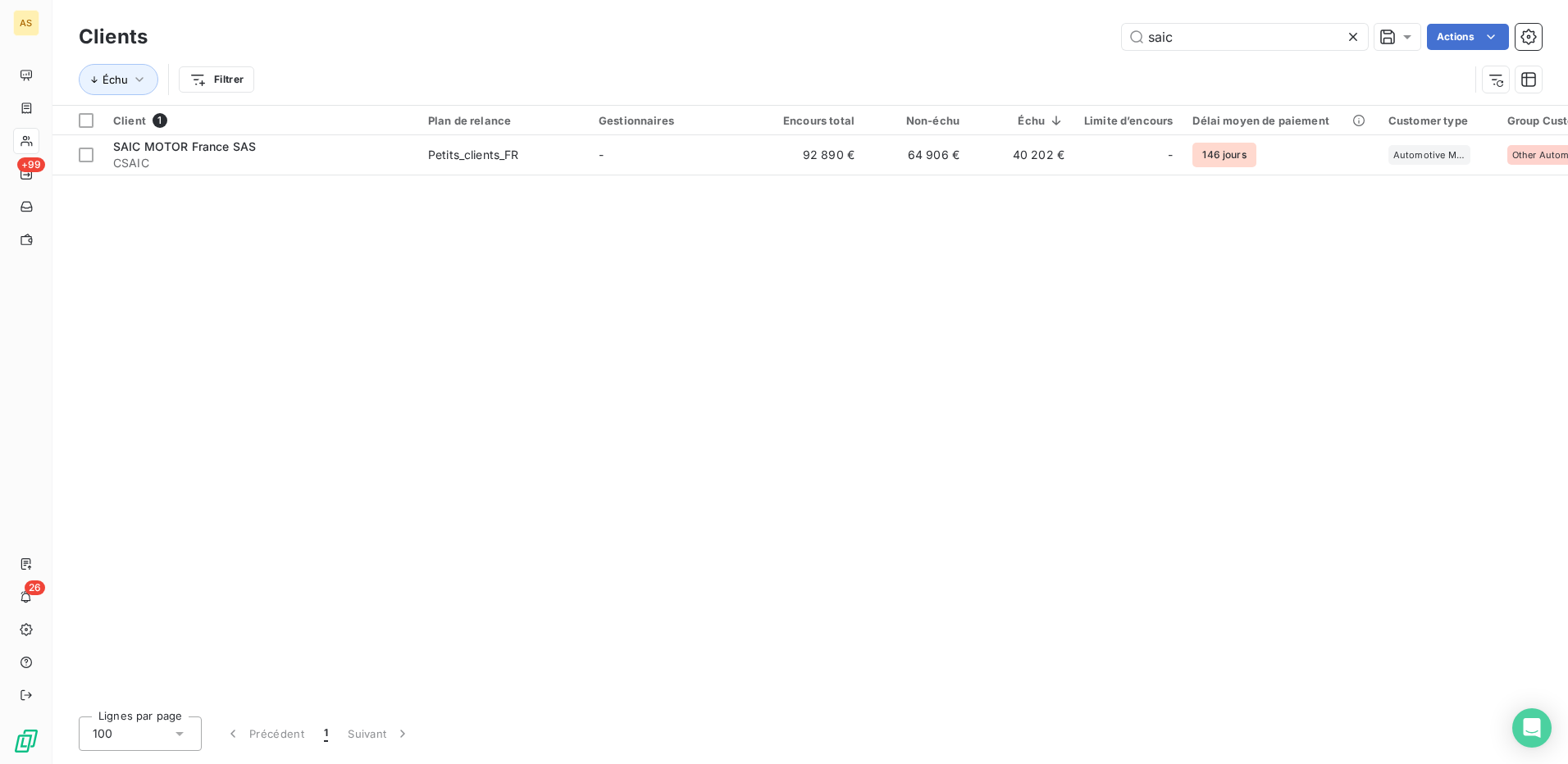
click at [1351, 38] on icon at bounding box center [1353, 36] width 8 height 8
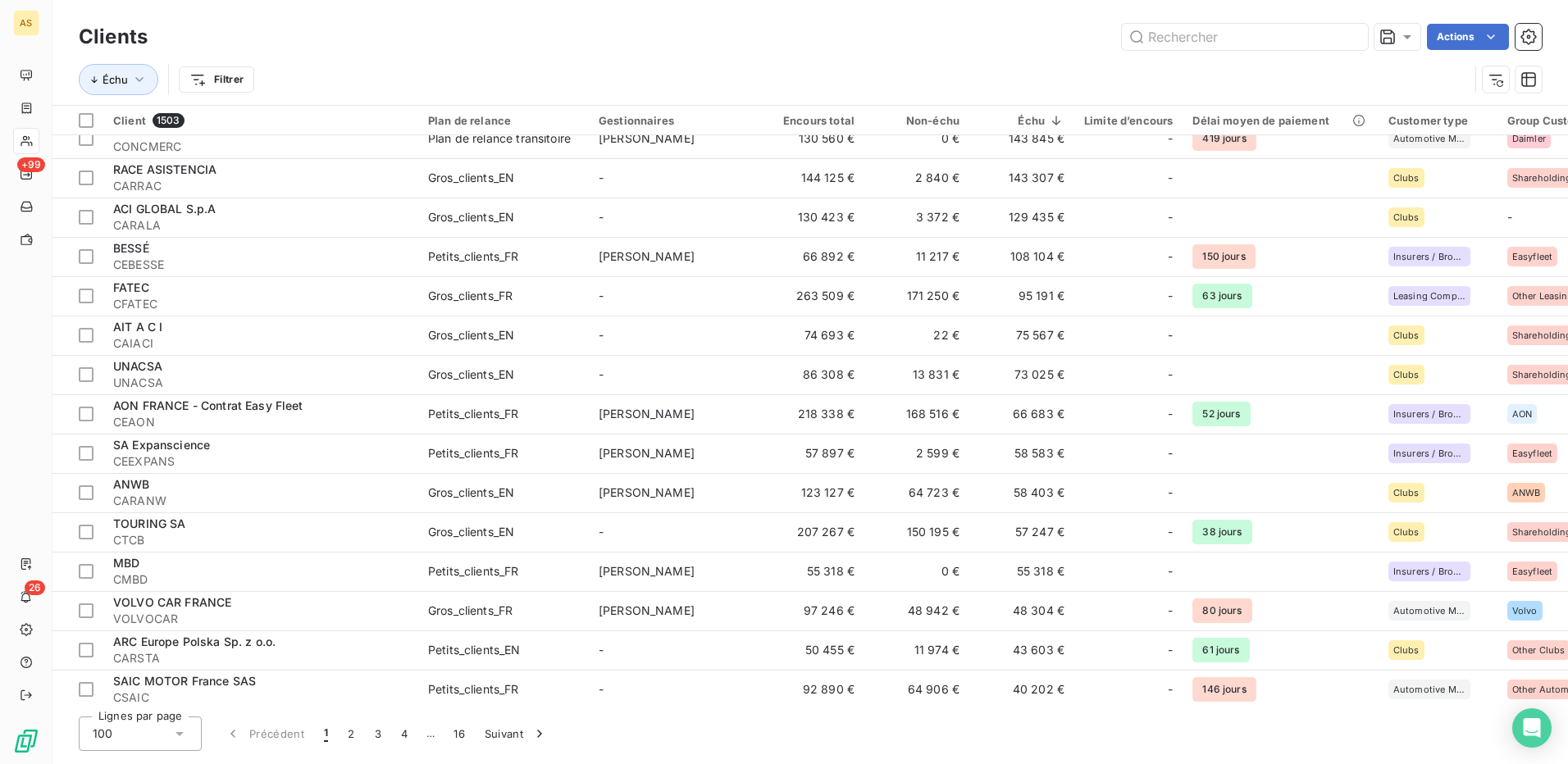
scroll to position [492, 0]
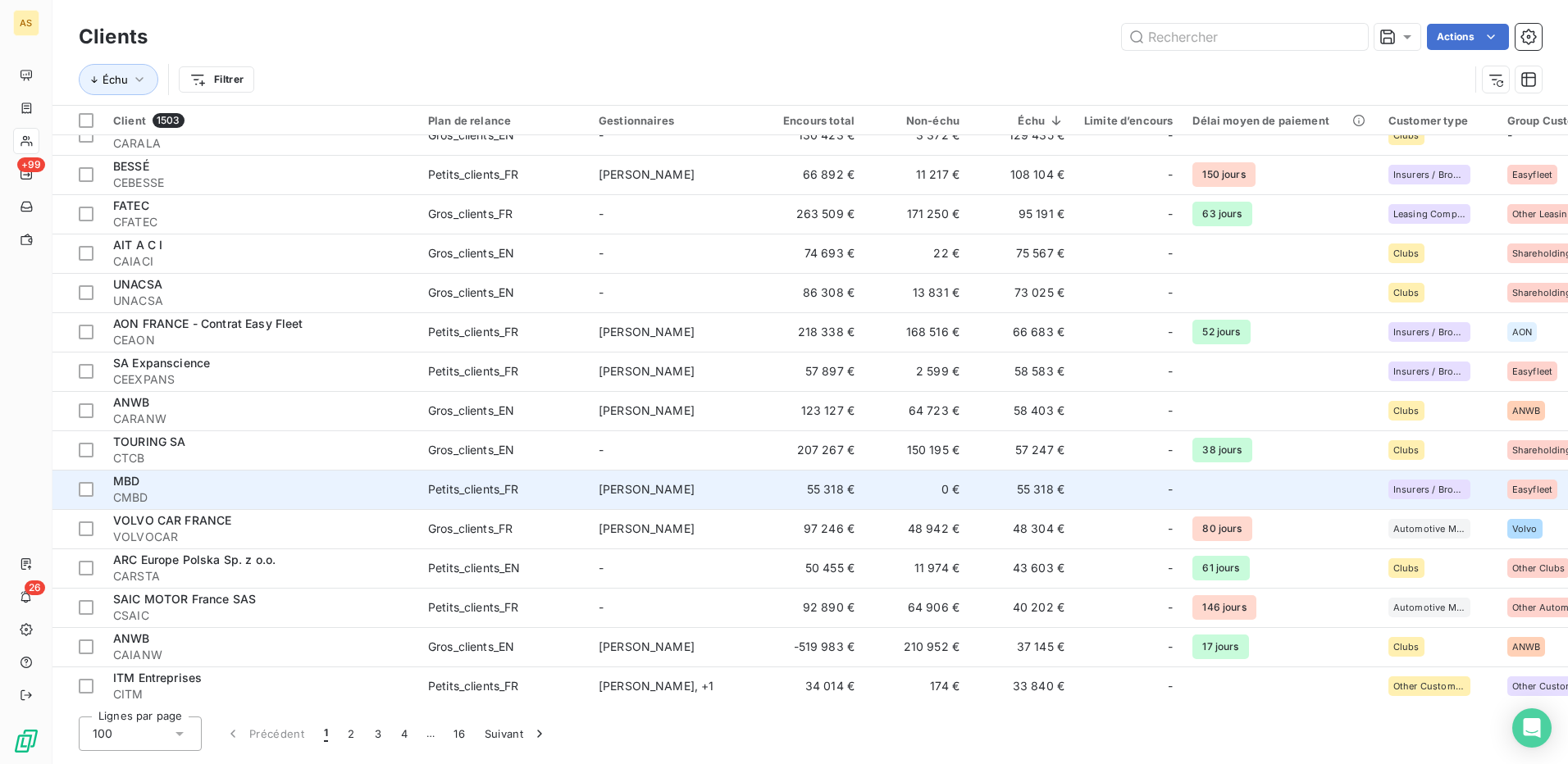
click at [494, 494] on div "Petits_clients_FR" at bounding box center [473, 489] width 91 height 17
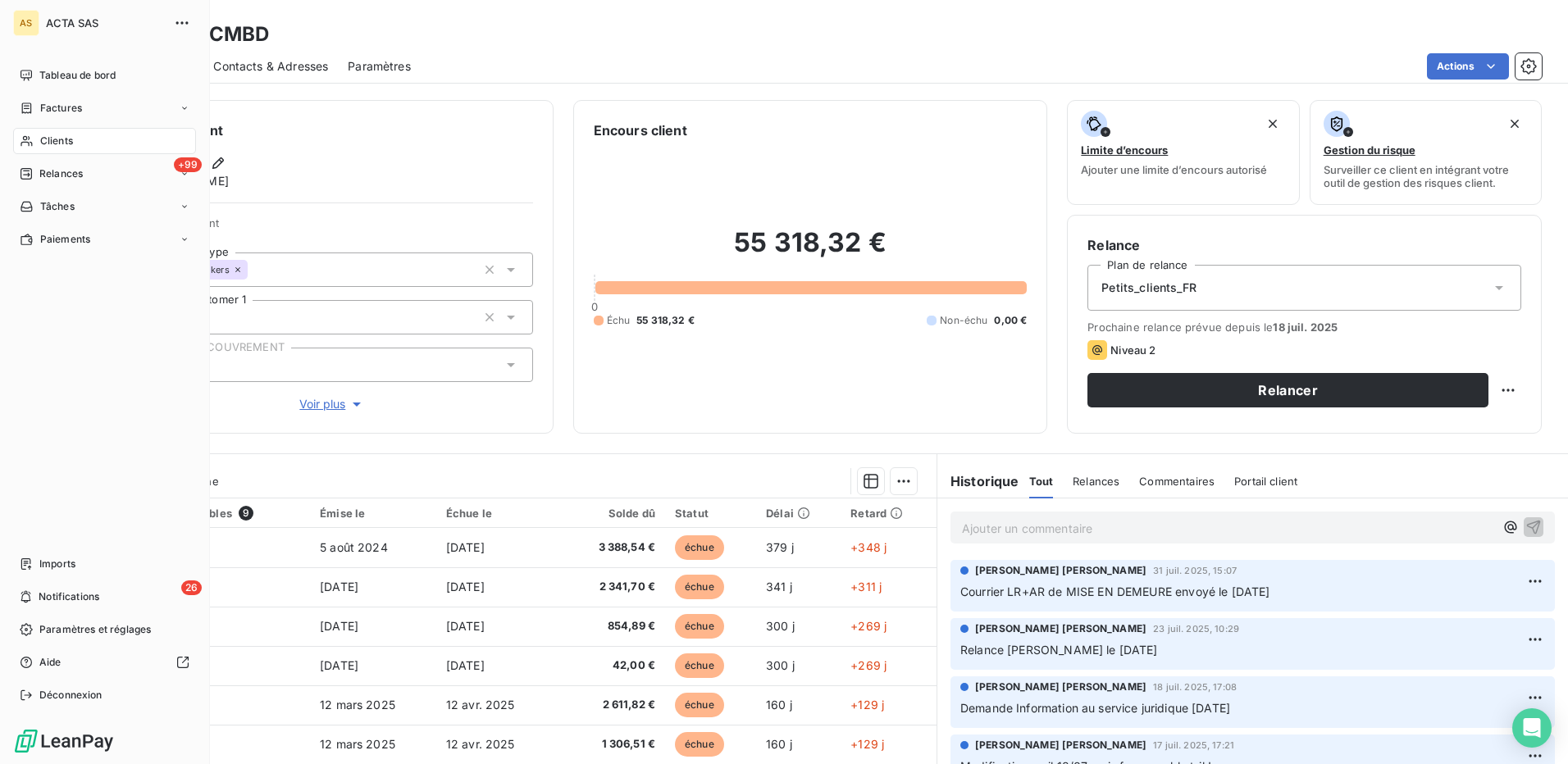
click at [54, 145] on span "Clients" at bounding box center [56, 141] width 32 height 15
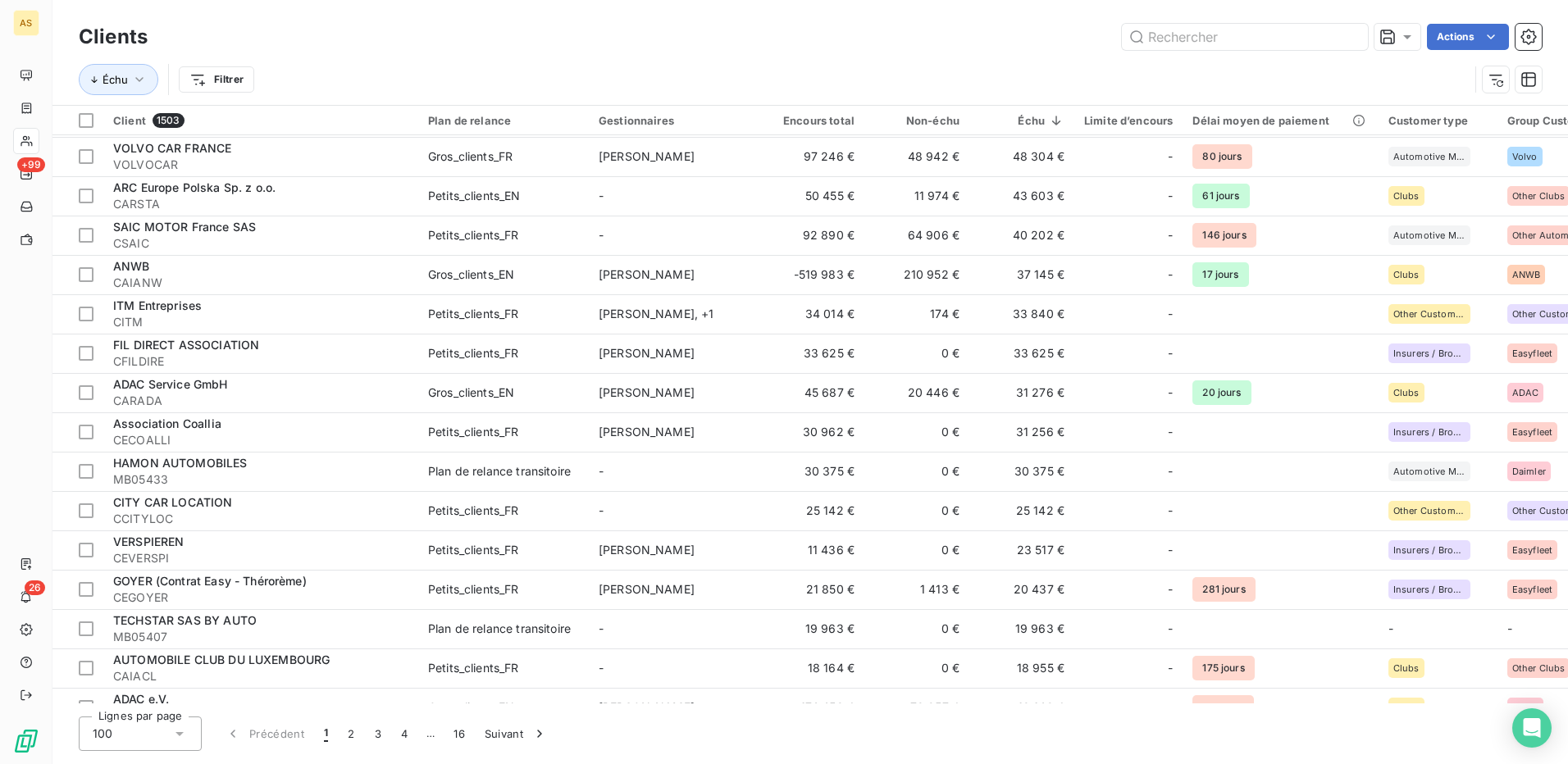
scroll to position [902, 0]
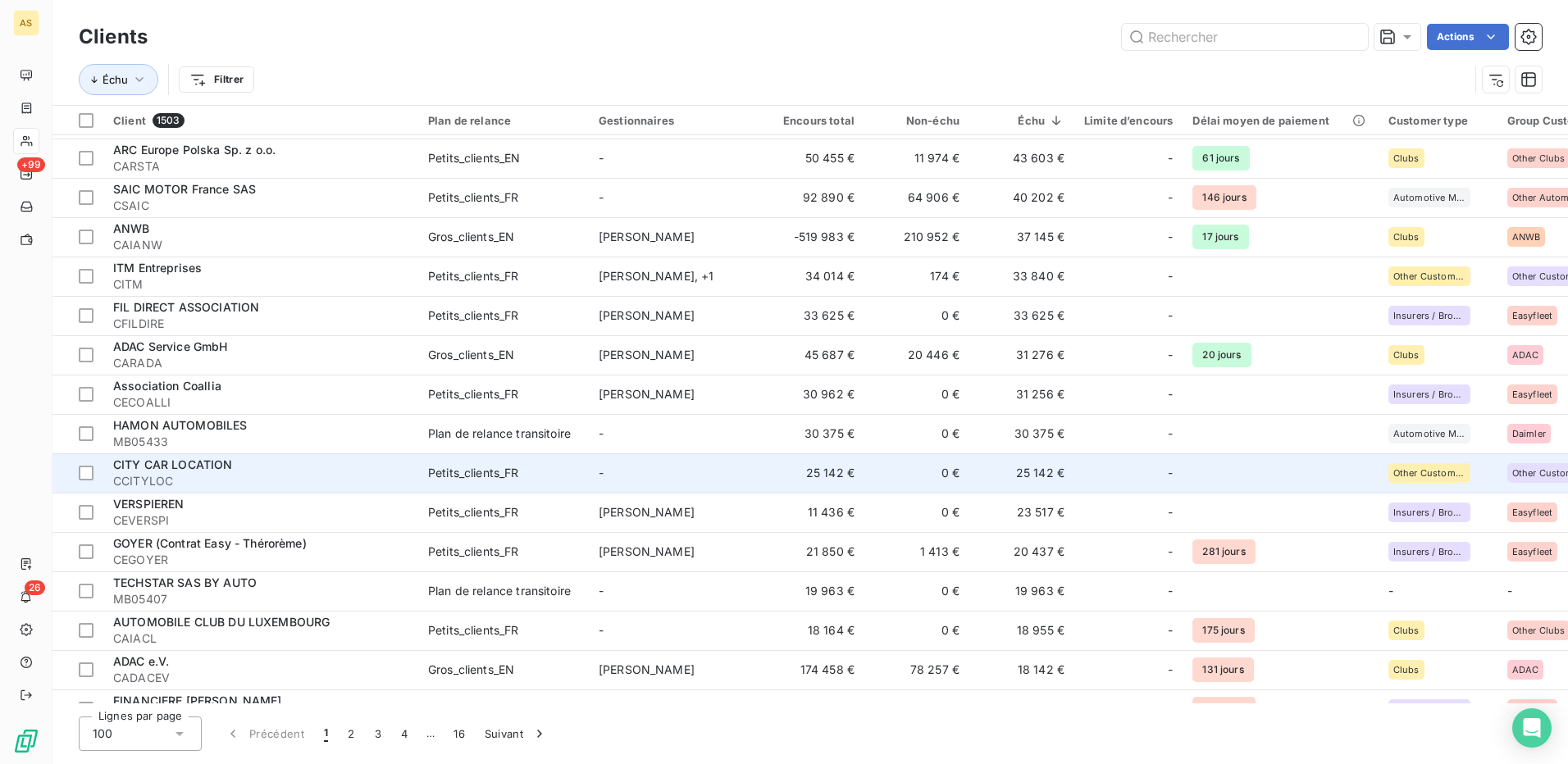
click at [885, 476] on td "0 €" at bounding box center [917, 473] width 105 height 39
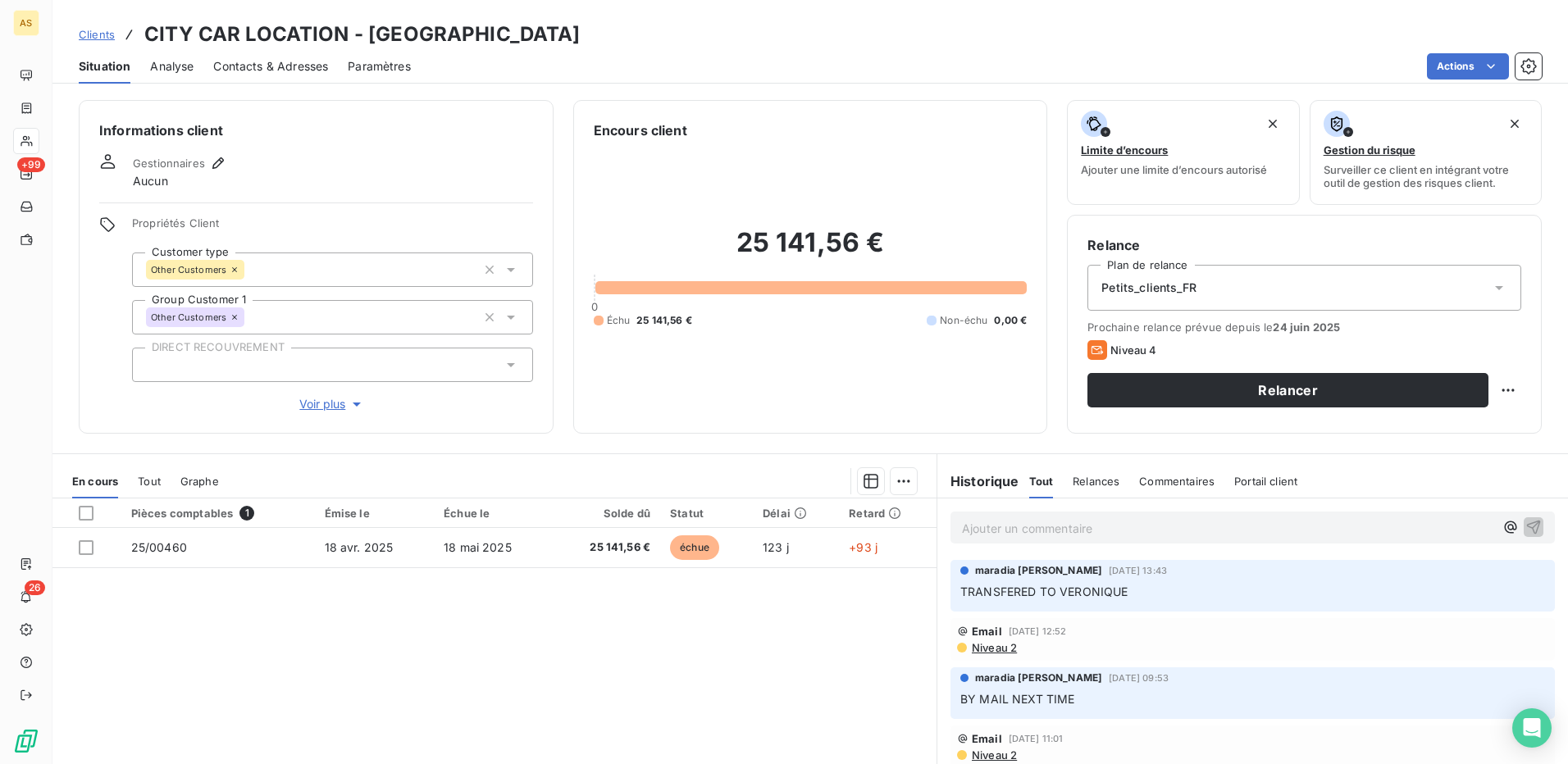
click at [273, 60] on span "Contacts & Adresses" at bounding box center [271, 66] width 115 height 17
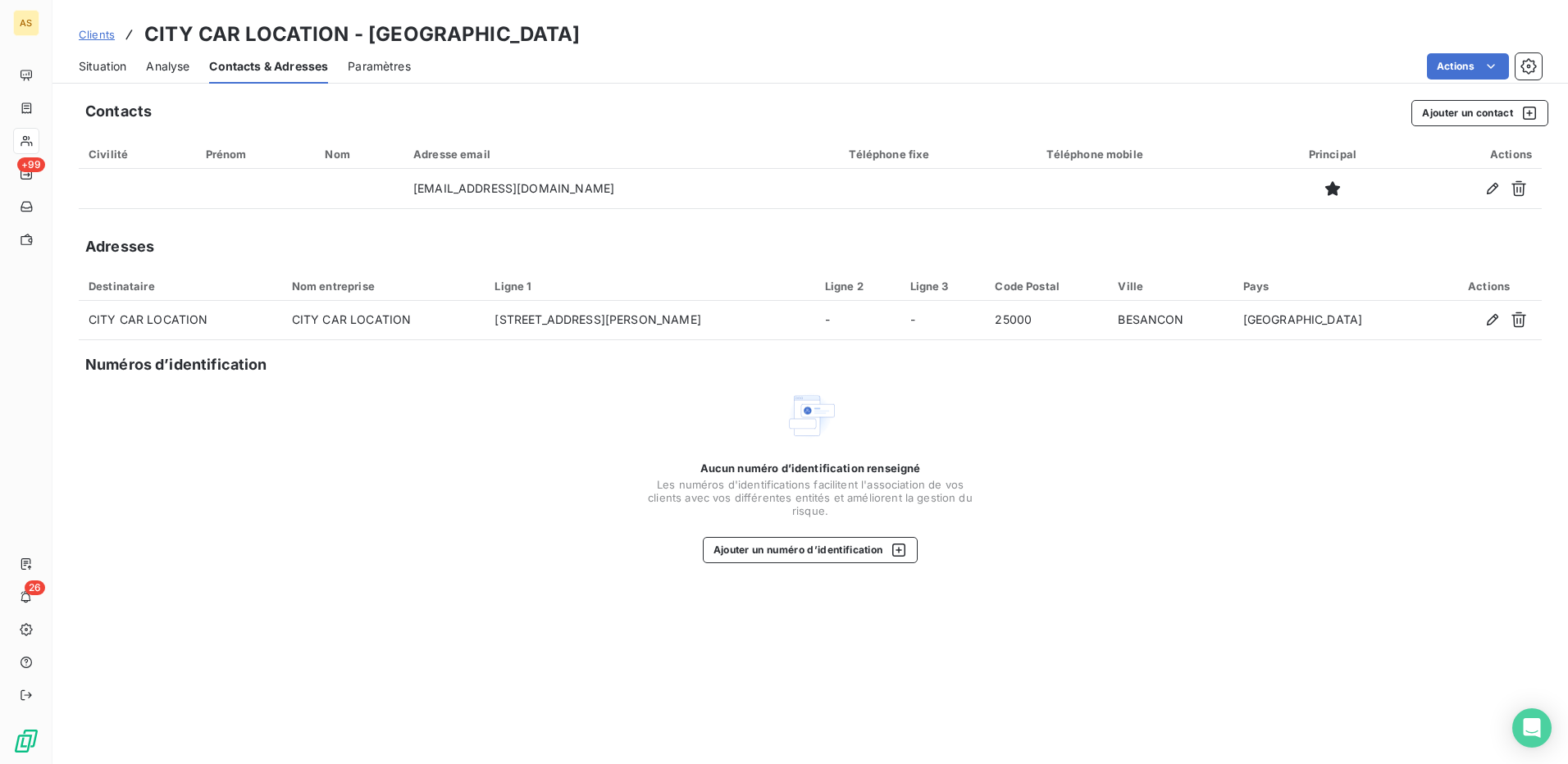
click at [114, 67] on span "Situation" at bounding box center [102, 66] width 47 height 17
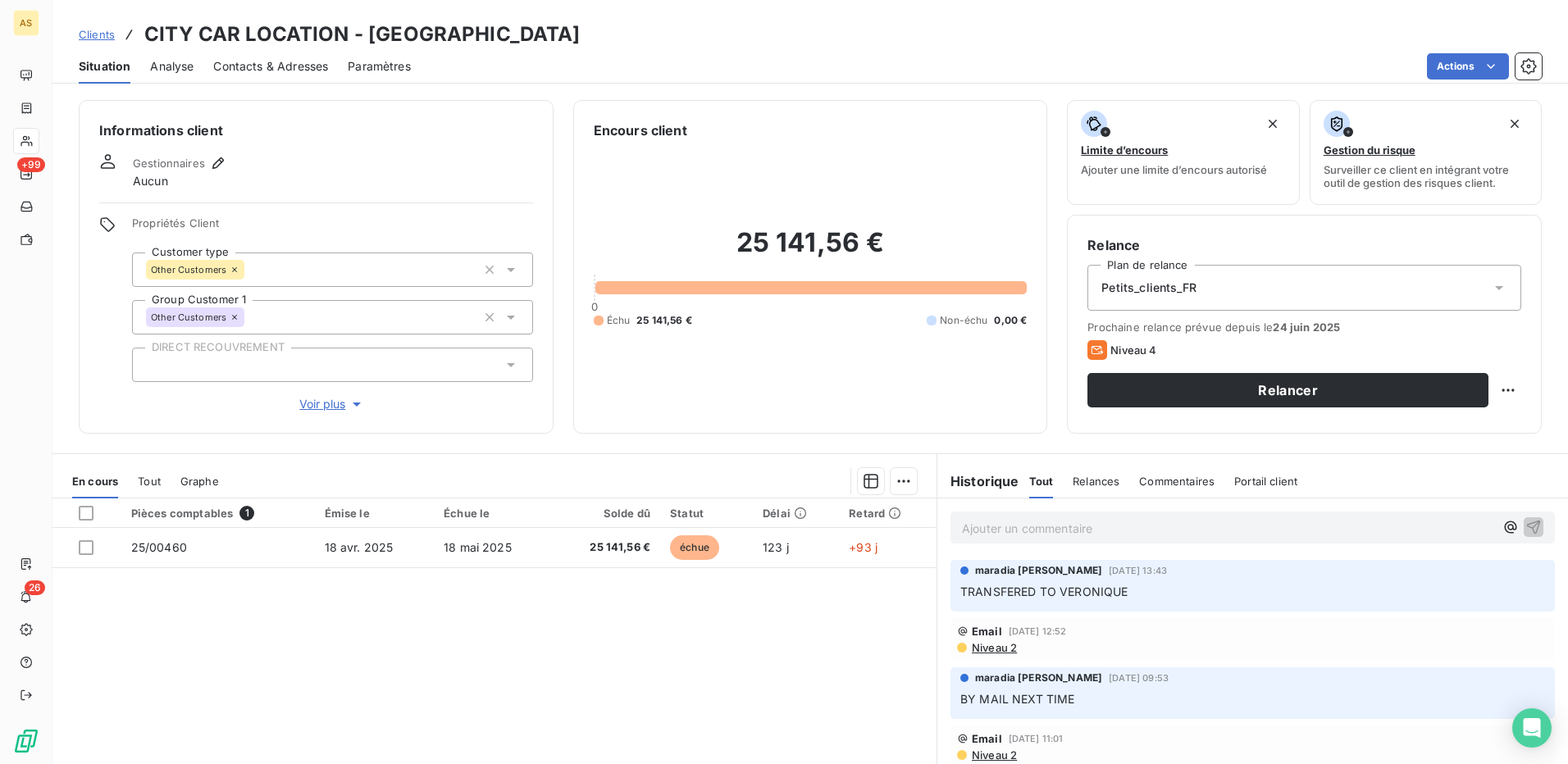
click at [283, 59] on span "Contacts & Adresses" at bounding box center [271, 66] width 115 height 17
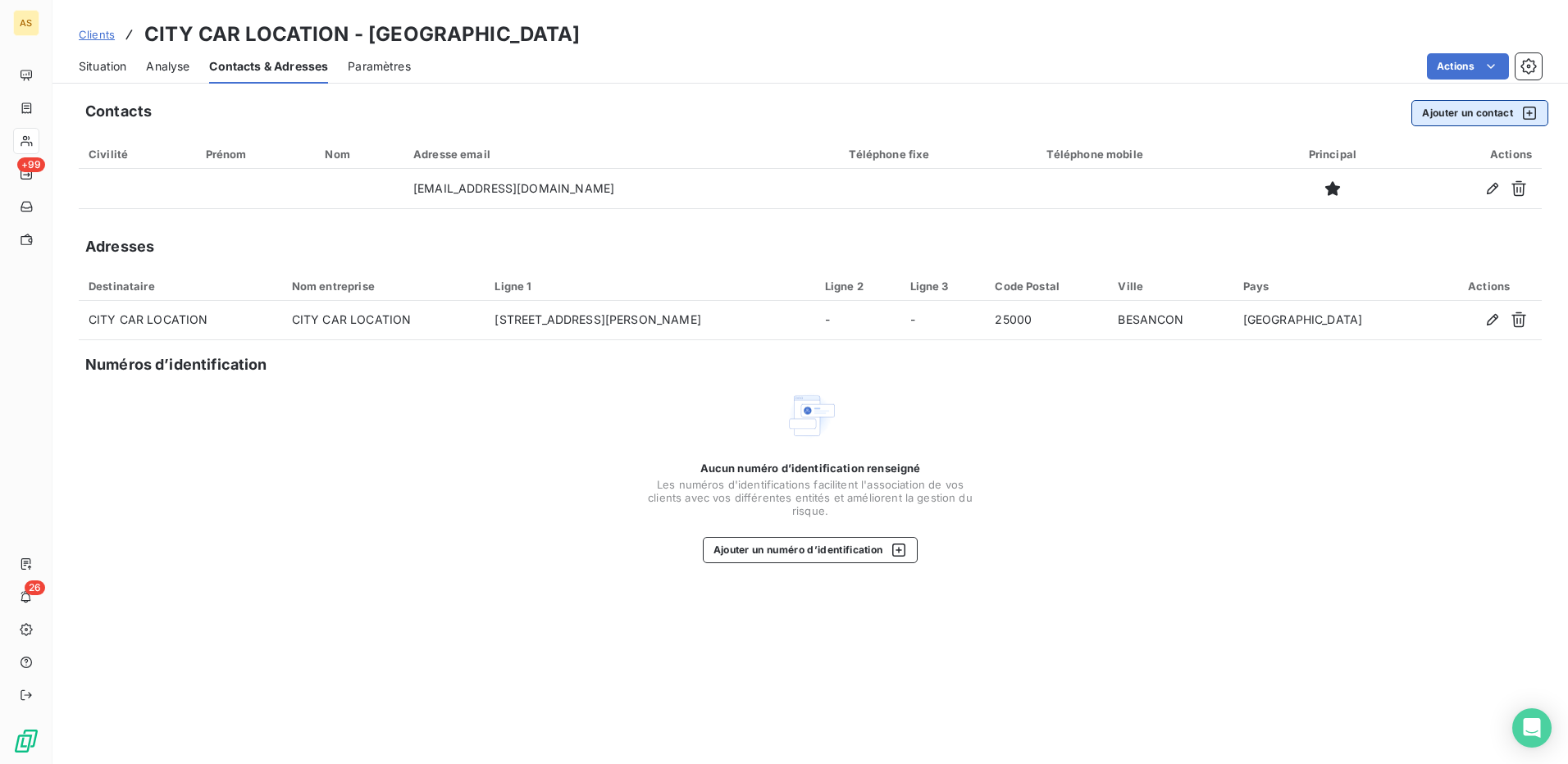
click at [1437, 116] on button "Ajouter un contact" at bounding box center [1479, 113] width 137 height 27
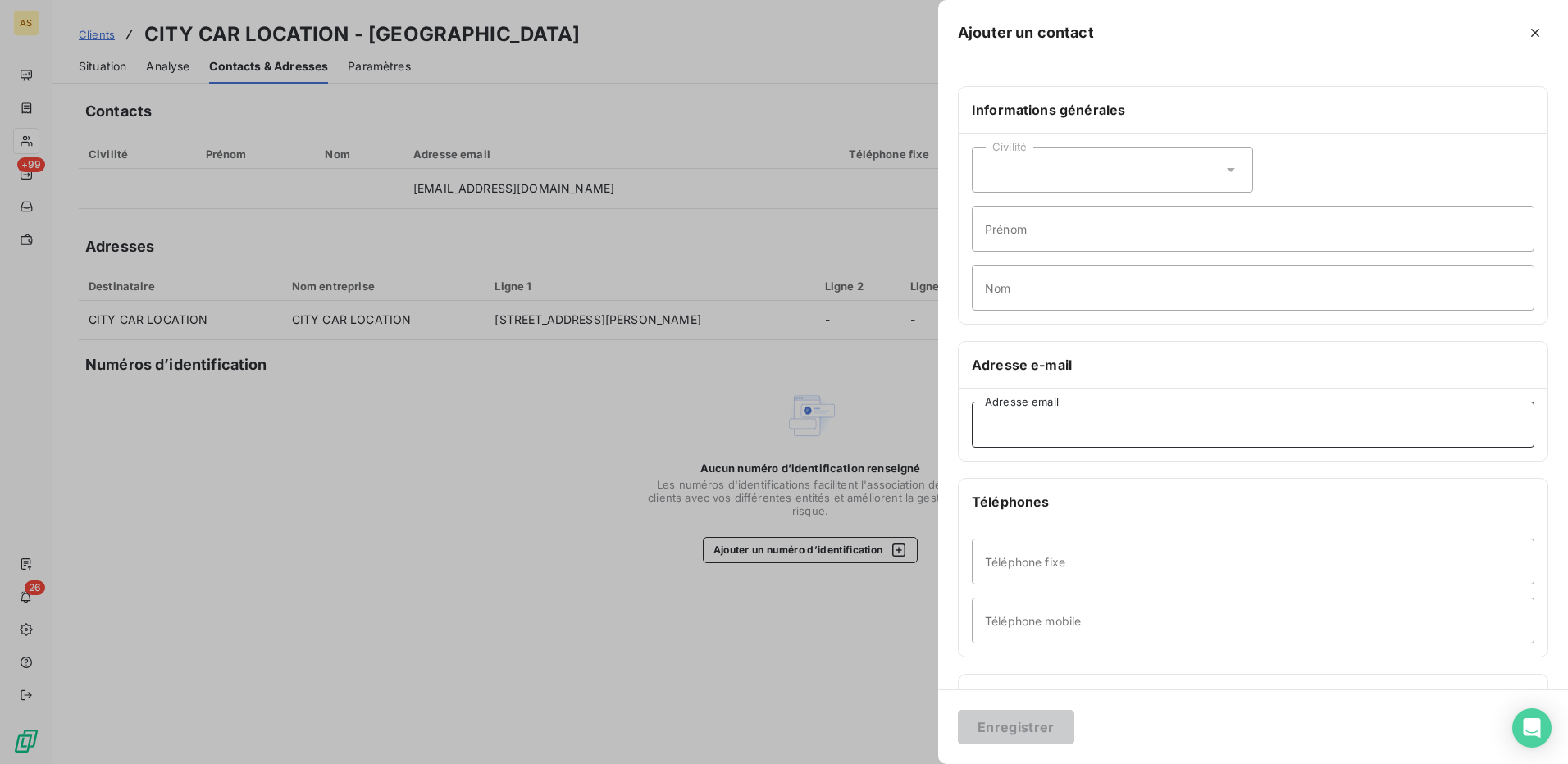
click at [1054, 430] on input "Adresse email" at bounding box center [1253, 424] width 563 height 46
click at [1203, 429] on input "comptacitycar@citycar-dépannage.fr" at bounding box center [1253, 424] width 563 height 46
click at [1267, 428] on input "comptacitycar@citycar-dépannage.fr" at bounding box center [1253, 424] width 563 height 46
click at [1027, 423] on input "comptacitycar@citycar-dépannage.fr" at bounding box center [1253, 424] width 563 height 46
click at [1248, 438] on input "comptacitycar@citycar-dépannage.fr" at bounding box center [1253, 424] width 563 height 46
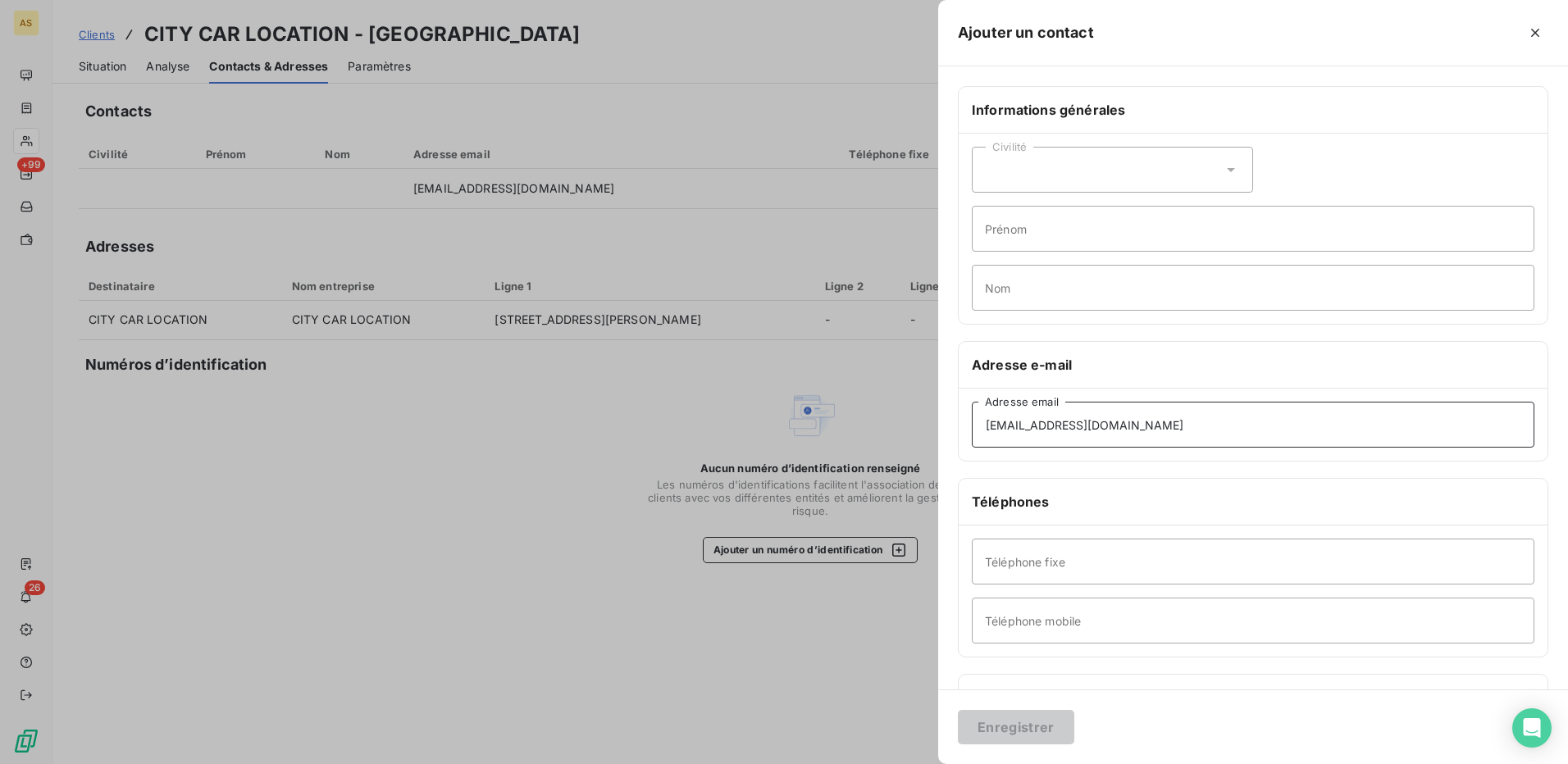
type input "comptacitycar@citycar-dépannage.fr"
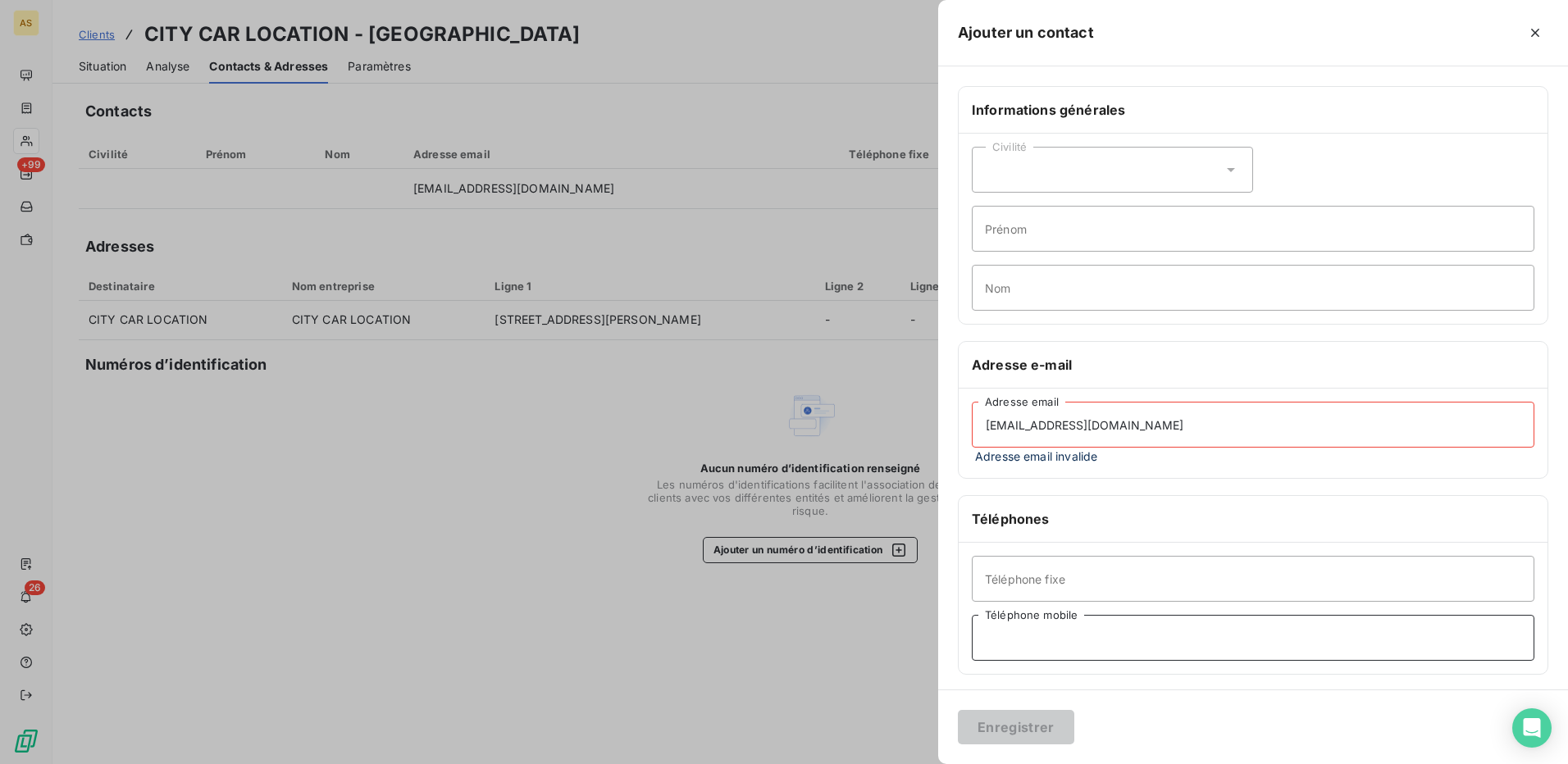
click at [1321, 635] on input "Téléphone mobile" at bounding box center [1253, 637] width 563 height 46
click at [1382, 573] on input "Téléphone fixe" at bounding box center [1253, 578] width 563 height 46
click at [1026, 423] on input "comptacitycar@citycar-dépannage.fr" at bounding box center [1253, 424] width 563 height 46
click at [646, 417] on div at bounding box center [784, 382] width 1568 height 764
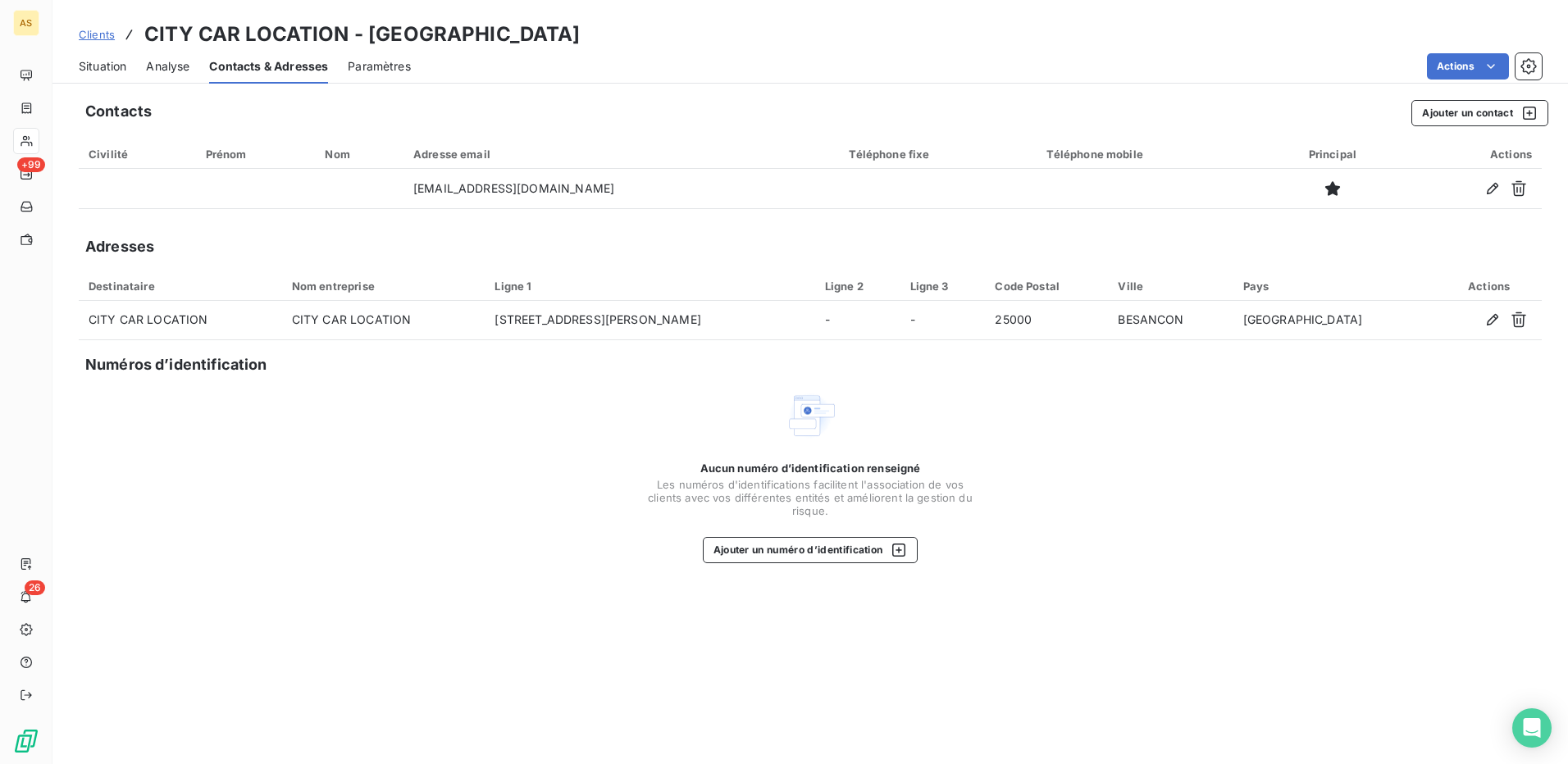
click at [128, 67] on div "Situation Analyse Contacts & Adresses Paramètres Actions" at bounding box center [810, 66] width 1516 height 34
click at [101, 67] on span "Situation" at bounding box center [102, 66] width 47 height 17
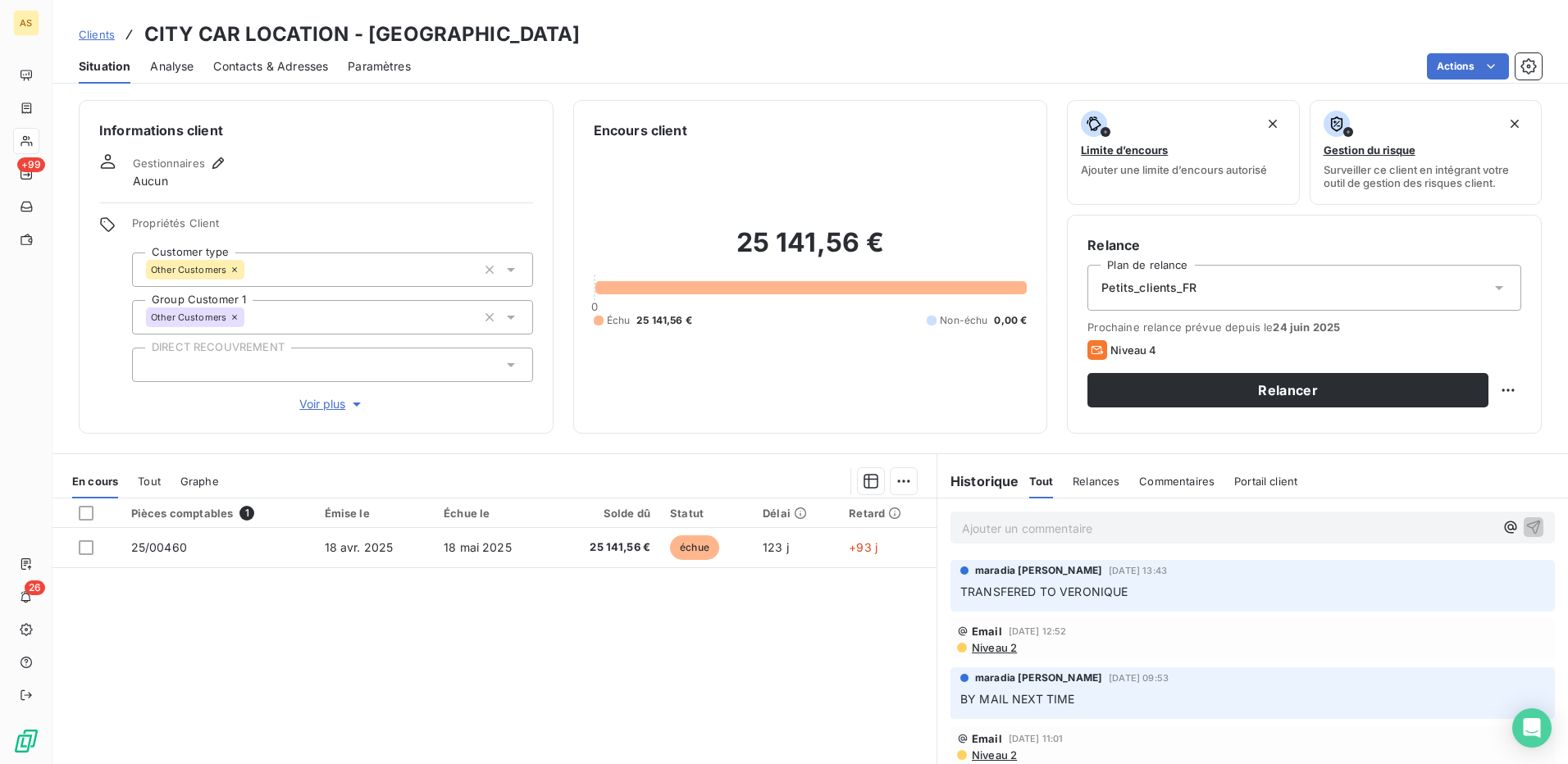
click at [679, 676] on div "Pièces comptables 1 Émise le Échue le Solde dû Statut Délai Retard 25/00460 18 …" at bounding box center [494, 656] width 884 height 316
click at [285, 59] on span "Contacts & Adresses" at bounding box center [271, 66] width 115 height 17
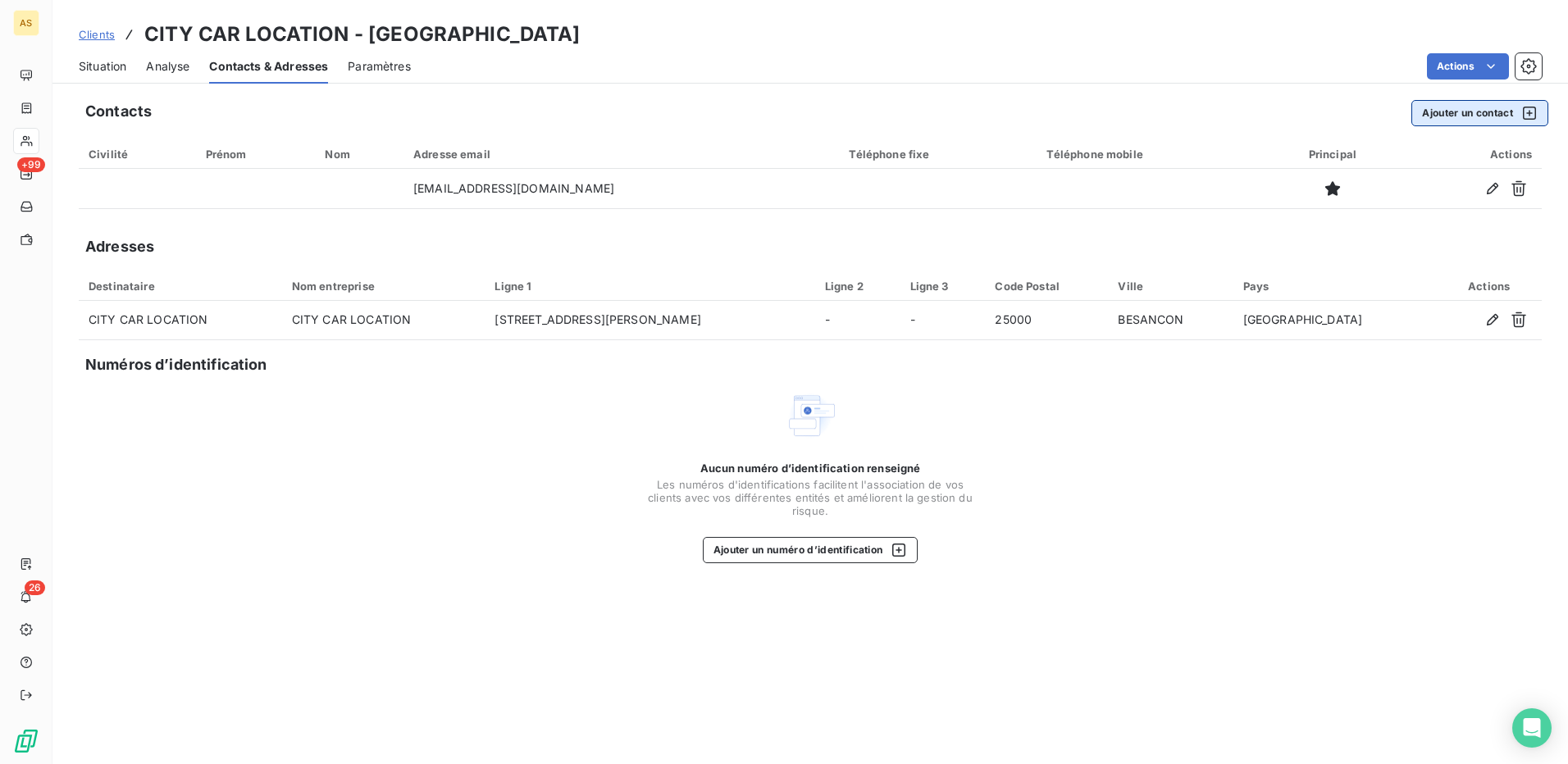
click at [1477, 116] on button "Ajouter un contact" at bounding box center [1479, 113] width 137 height 27
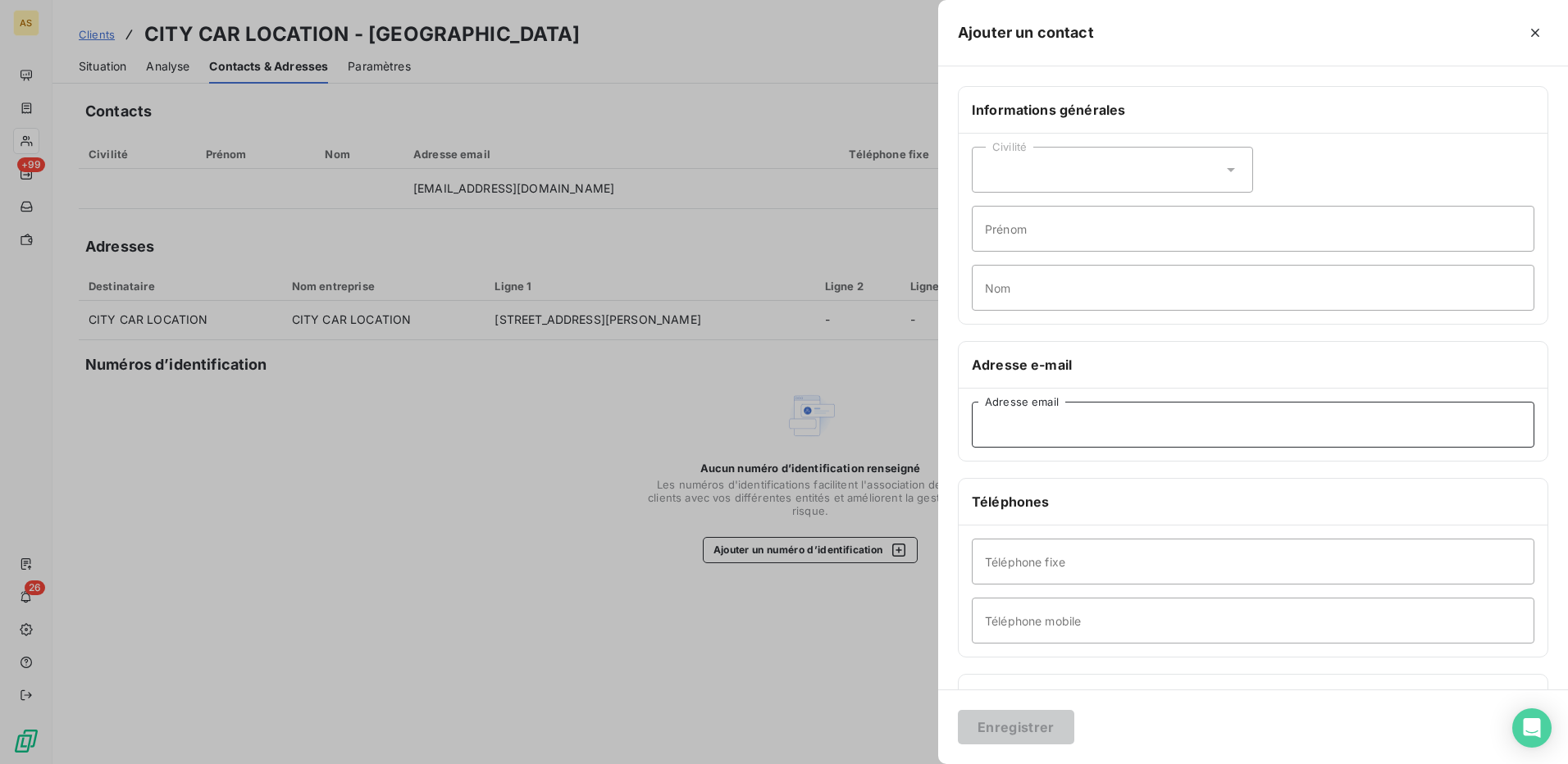
click at [1038, 418] on input "Adresse email" at bounding box center [1253, 424] width 563 height 46
click at [1033, 431] on input "Adresse email" at bounding box center [1253, 424] width 563 height 46
type input "comptacitycar@citycar-depannage.fr"
click at [1037, 733] on button "Enregistrer" at bounding box center [1016, 727] width 116 height 34
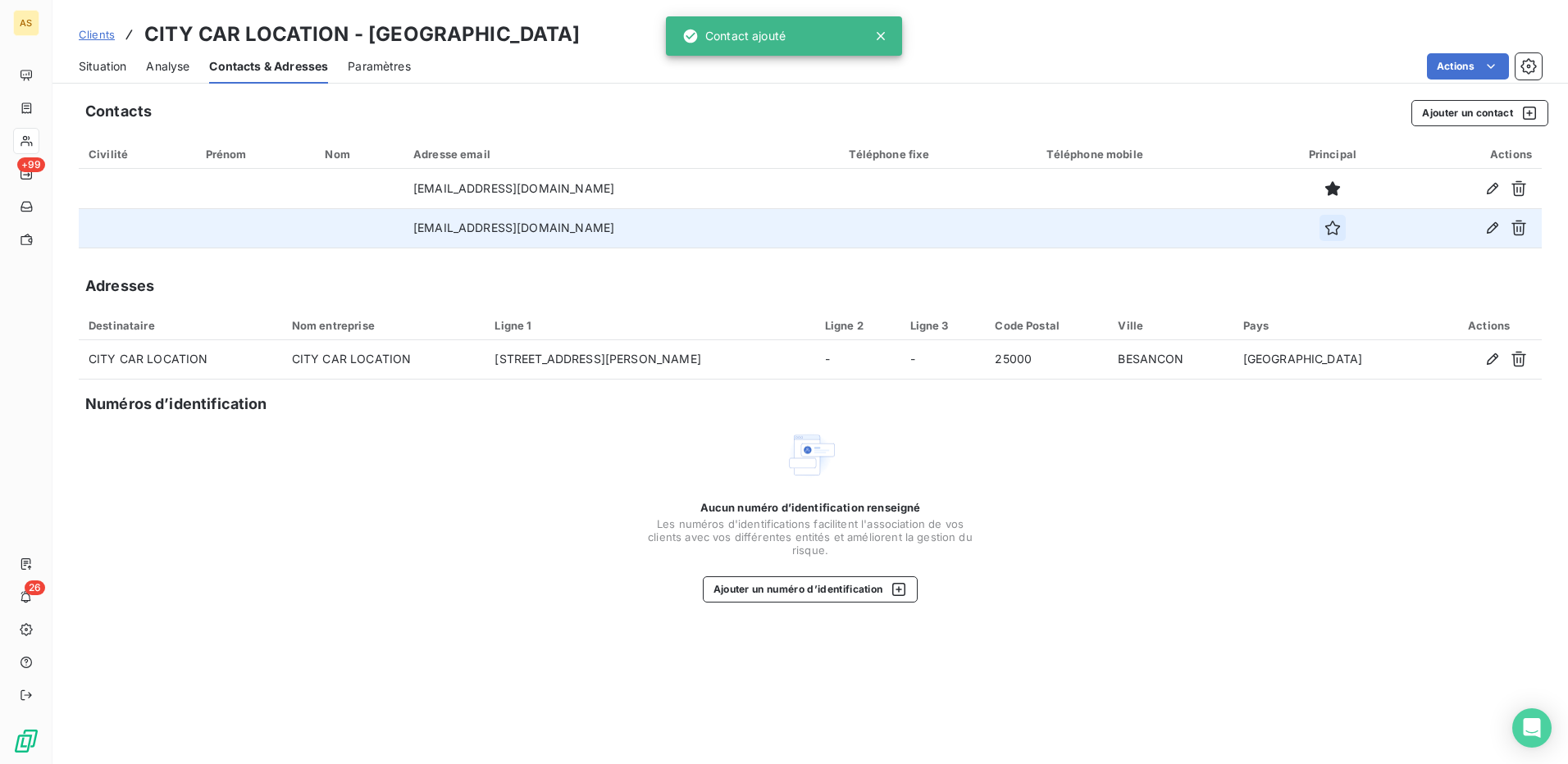
click at [1338, 225] on icon "button" at bounding box center [1332, 227] width 15 height 15
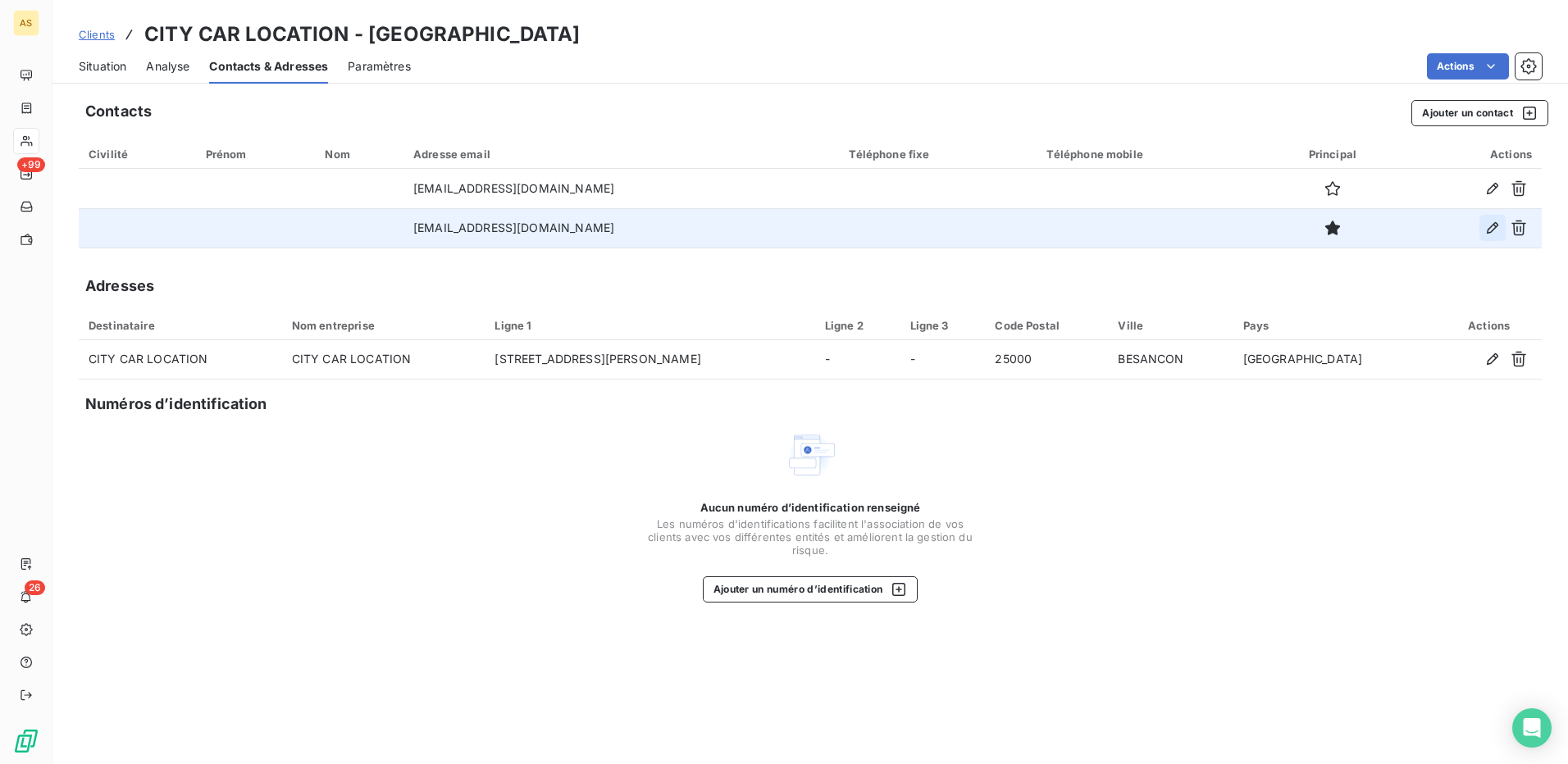
click at [1495, 224] on icon "button" at bounding box center [1492, 227] width 17 height 17
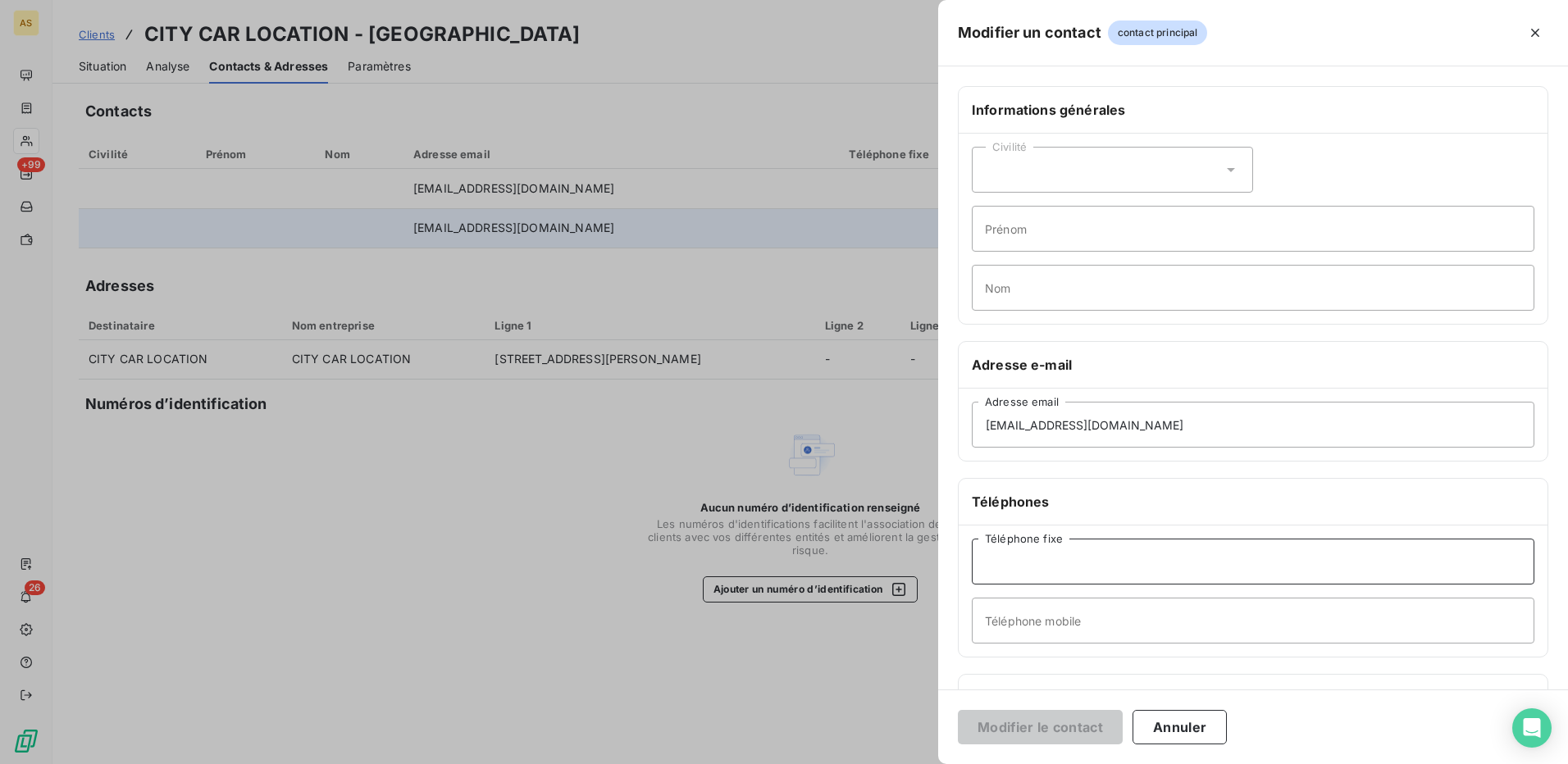
click at [1030, 559] on input "Téléphone fixe" at bounding box center [1253, 561] width 563 height 46
type input "03.81.86.07.01"
click at [1033, 718] on button "Modifier le contact" at bounding box center [1041, 727] width 165 height 34
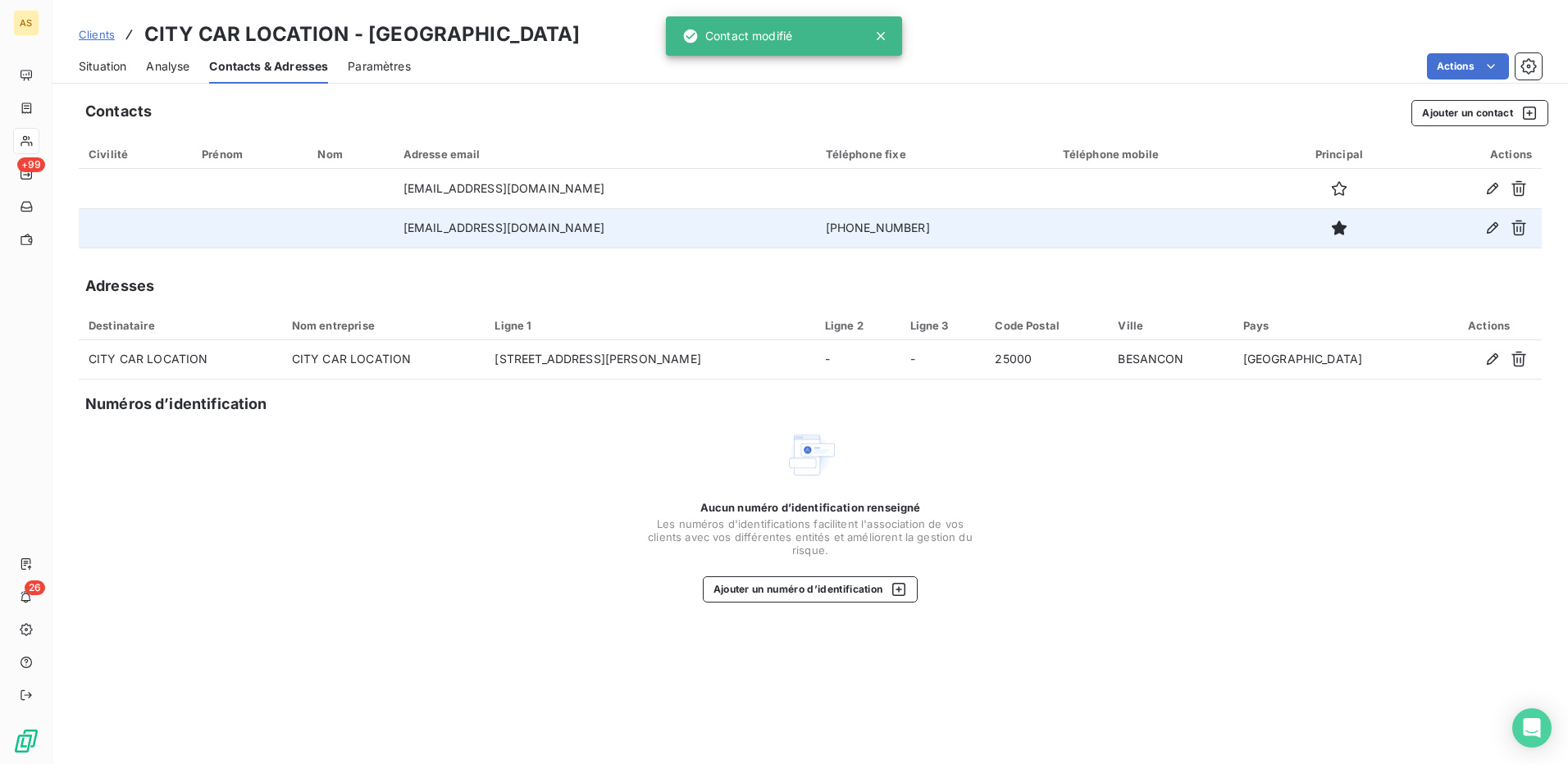
click at [1116, 533] on div "Aucun numéro d’identification renseigné Les numéros d'identifications faciliten…" at bounding box center [810, 515] width 1463 height 174
click at [97, 71] on span "Situation" at bounding box center [102, 66] width 47 height 17
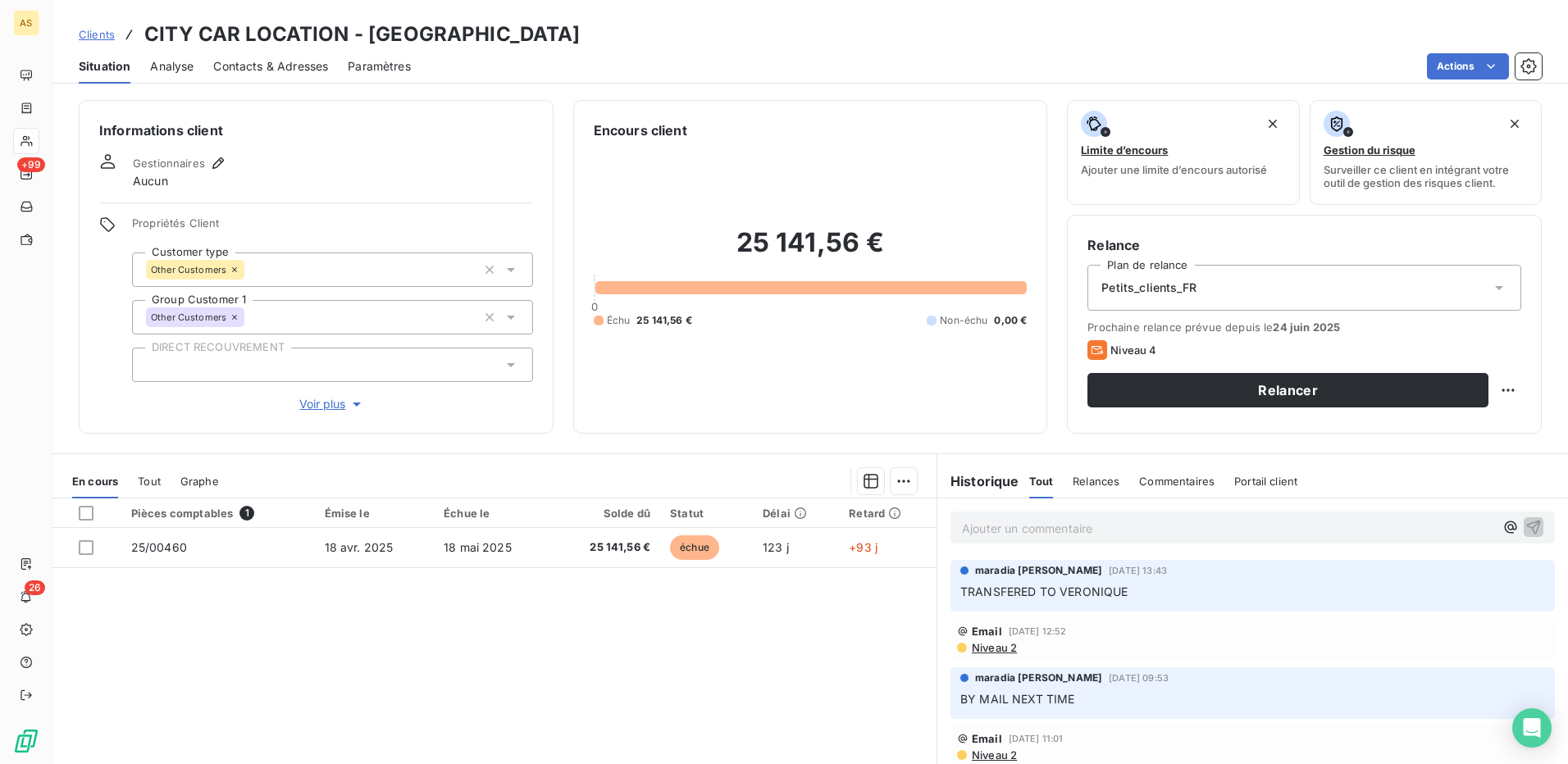
click at [1008, 528] on p "Ajouter un commentaire ﻿" at bounding box center [1228, 528] width 532 height 21
click at [1528, 525] on icon "button" at bounding box center [1534, 526] width 17 height 17
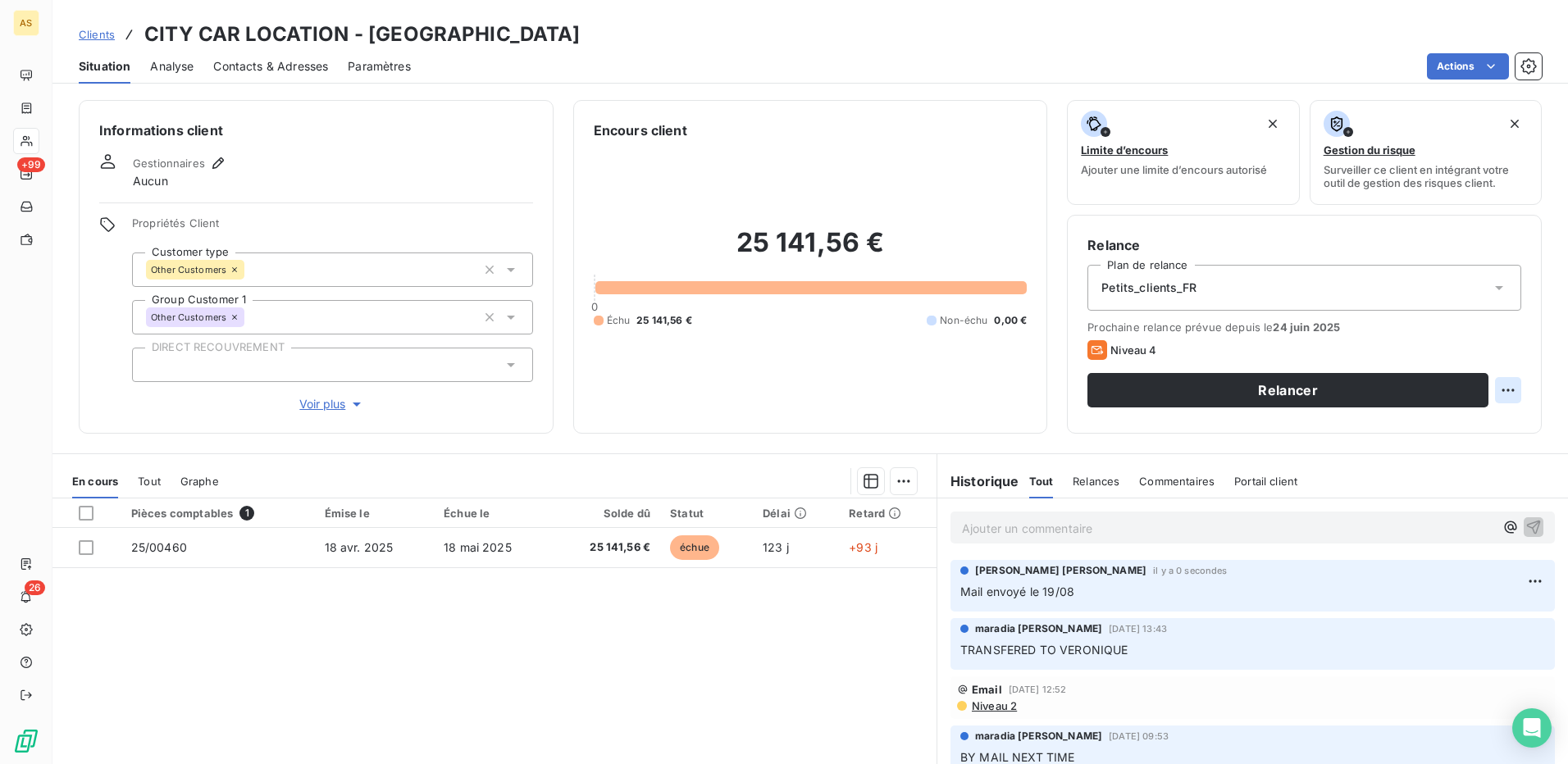
click at [1496, 395] on html "AS +99 26 Clients CITY CAR LOCATION - CCITYLOC Situation Analyse Contacts & Adr…" at bounding box center [784, 382] width 1568 height 764
click at [1294, 387] on html "AS +99 26 Clients CITY CAR LOCATION - CCITYLOC Situation Analyse Contacts & Adr…" at bounding box center [784, 382] width 1568 height 764
click at [1270, 385] on button "Relancer" at bounding box center [1288, 389] width 401 height 34
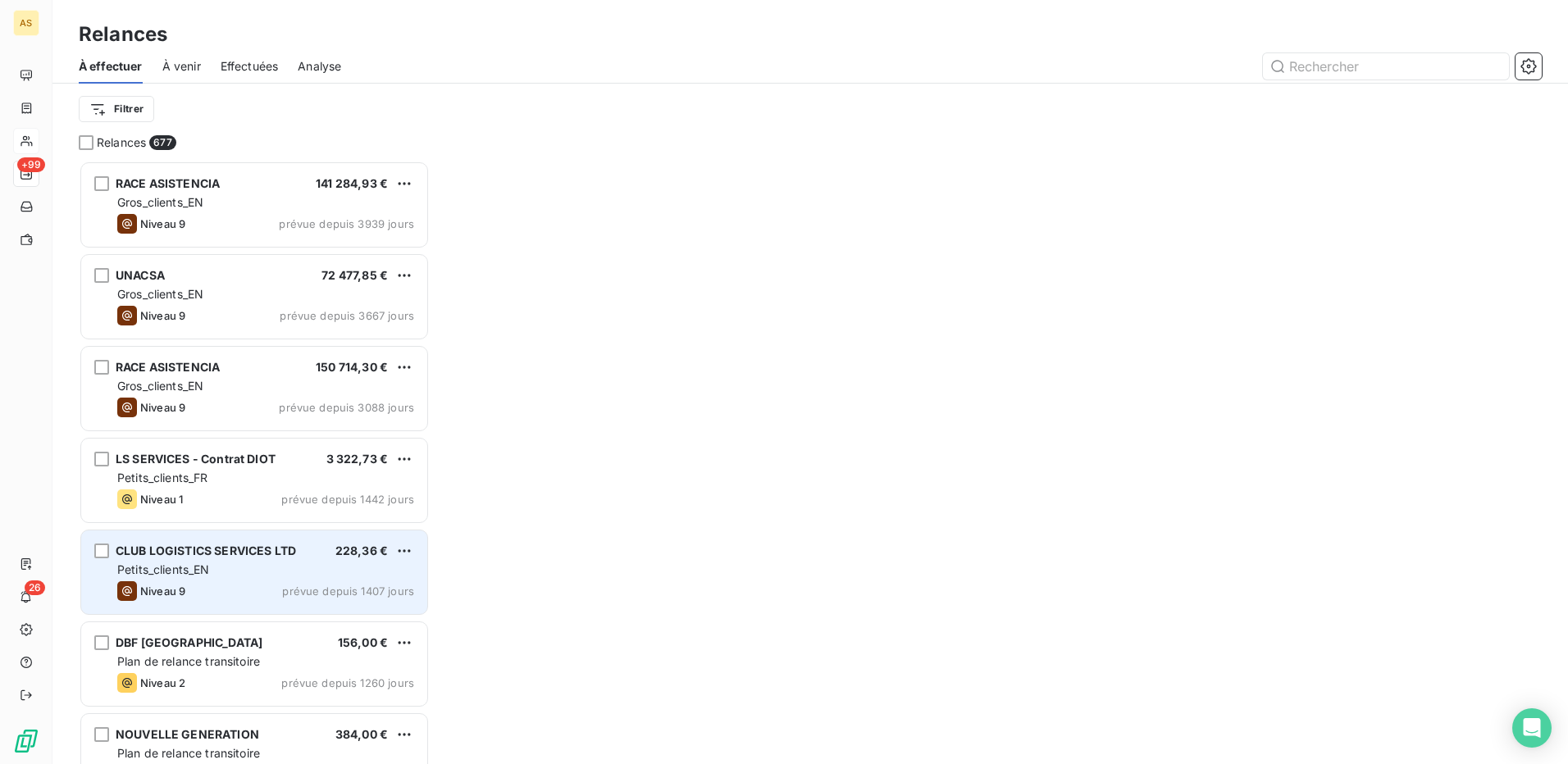
scroll to position [13, 13]
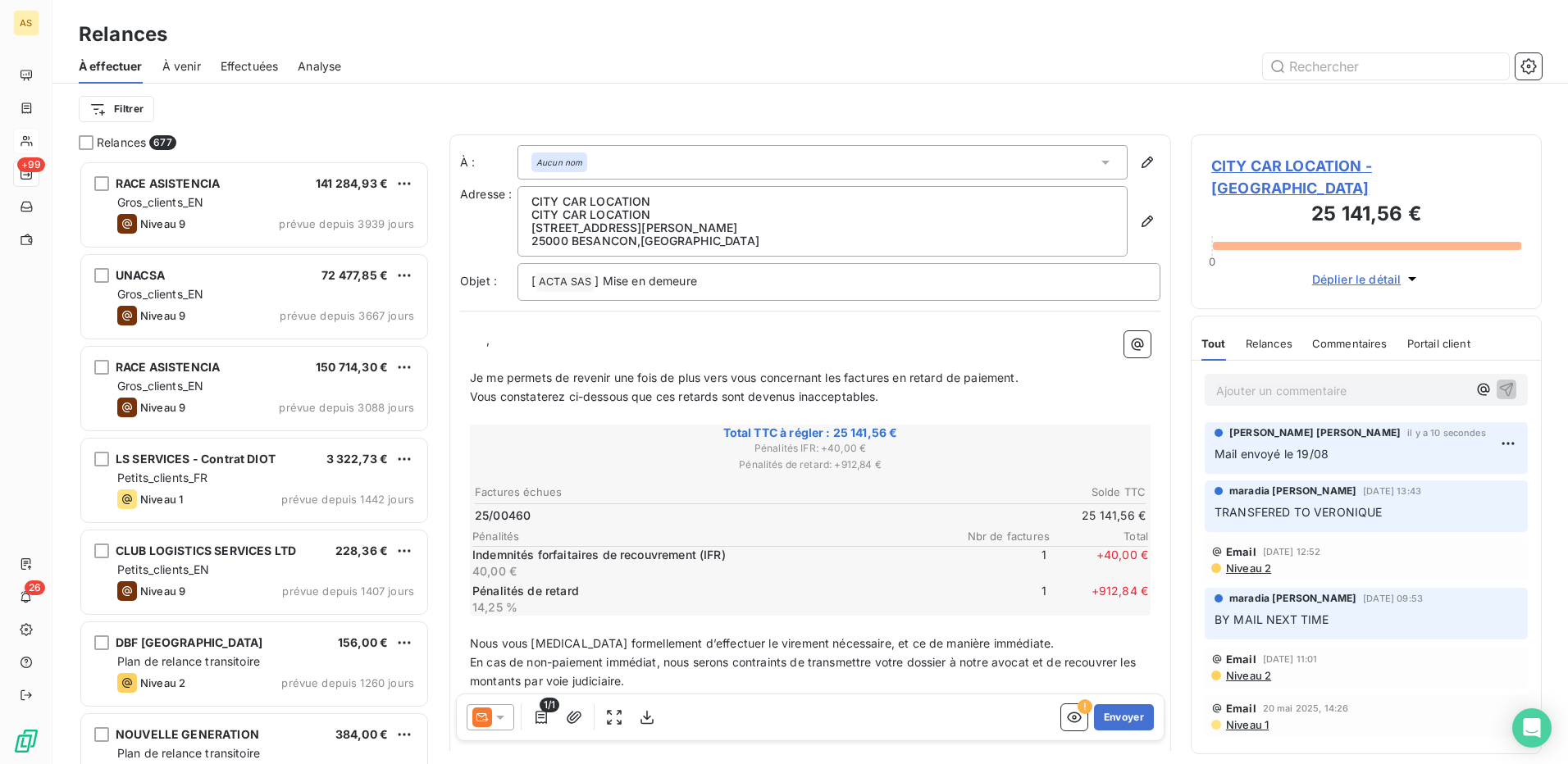
click at [511, 716] on div at bounding box center [490, 717] width 47 height 27
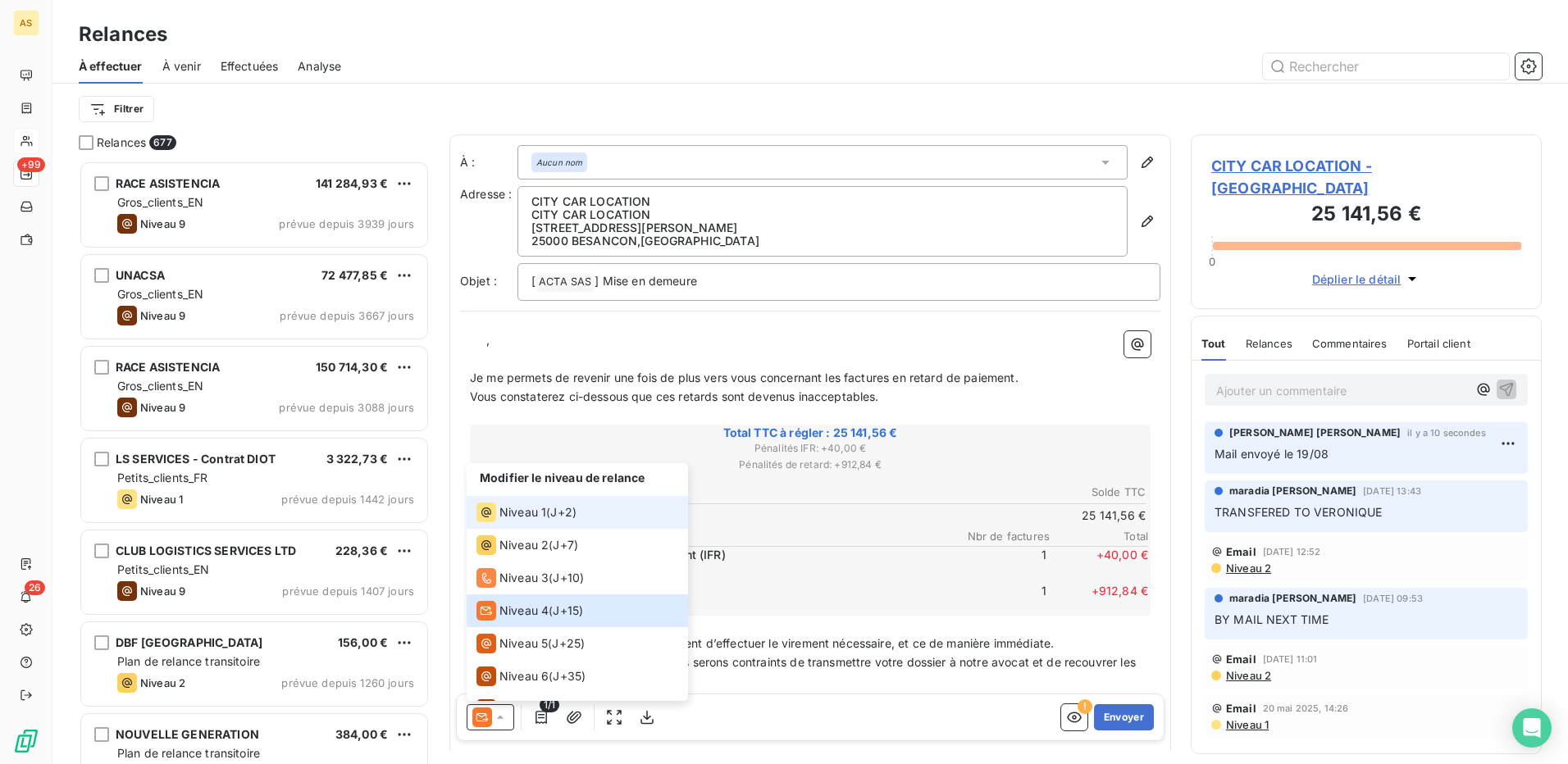
click at [530, 510] on span "Niveau 1" at bounding box center [523, 512] width 47 height 17
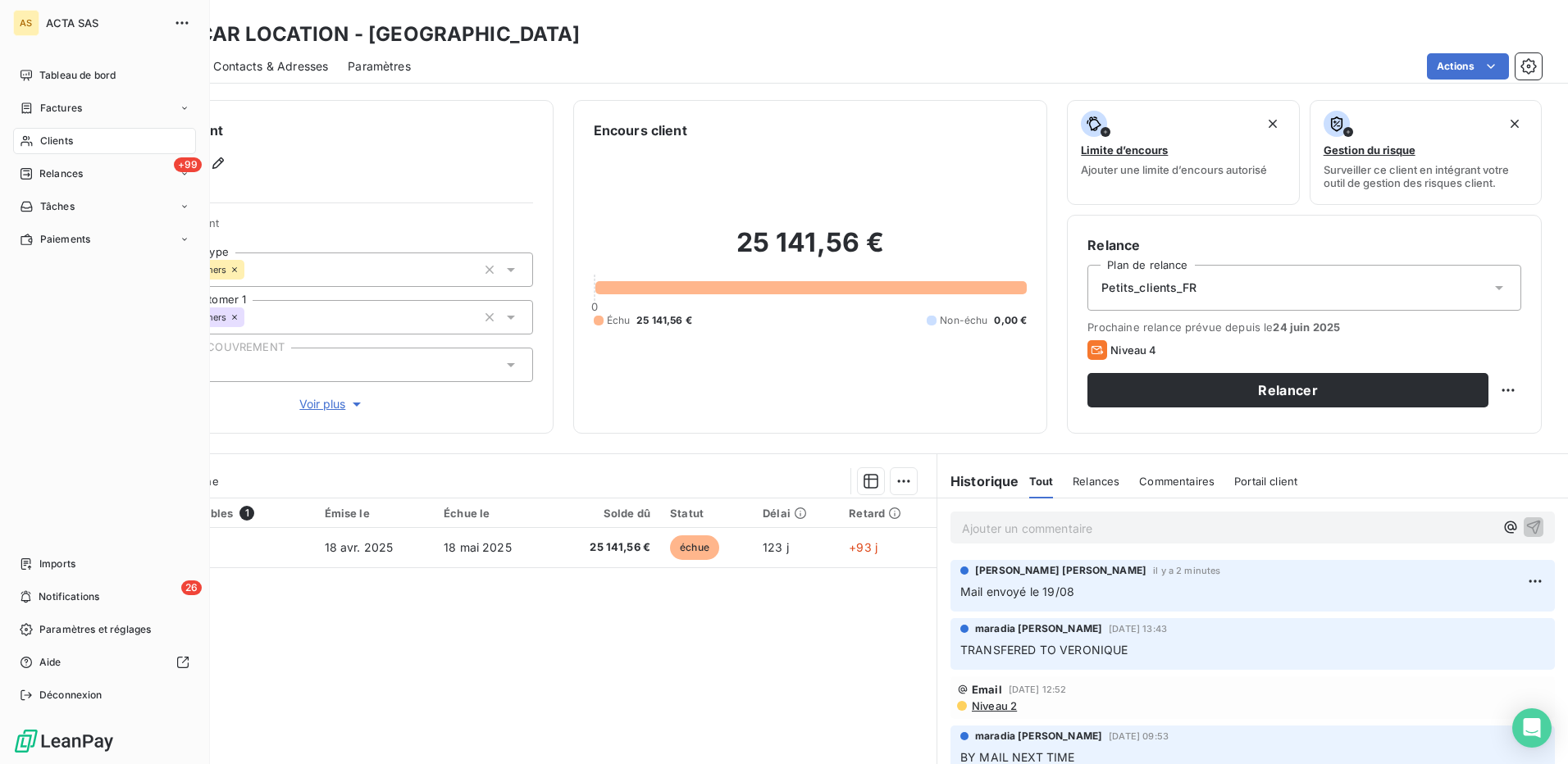
click at [52, 139] on span "Clients" at bounding box center [56, 141] width 32 height 15
